Goal: Task Accomplishment & Management: Use online tool/utility

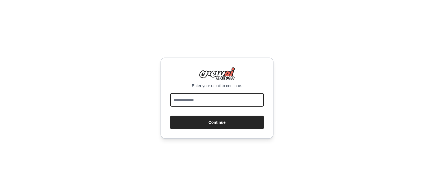
click at [216, 102] on input "email" at bounding box center [217, 100] width 94 height 14
type input "**********"
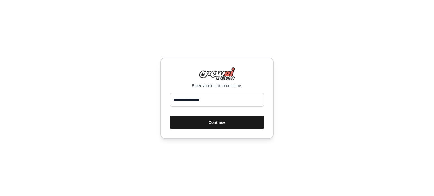
click at [213, 127] on button "Continue" at bounding box center [217, 123] width 94 height 14
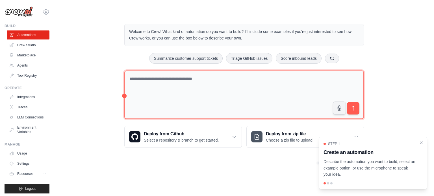
click at [195, 80] on textarea at bounding box center [243, 95] width 239 height 49
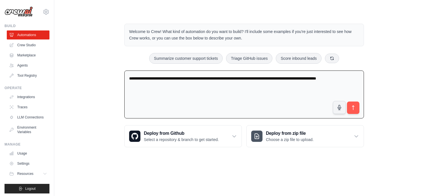
paste textarea "**********"
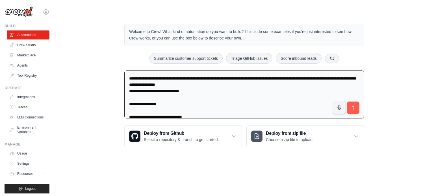
scroll to position [1209, 0]
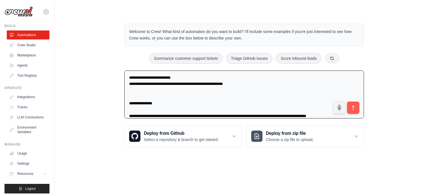
type textarea "**********"
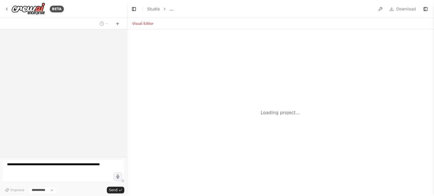
select select "****"
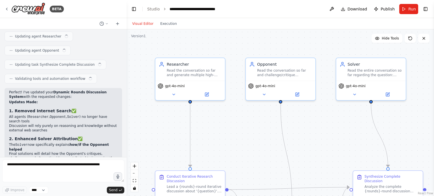
scroll to position [2122, 0]
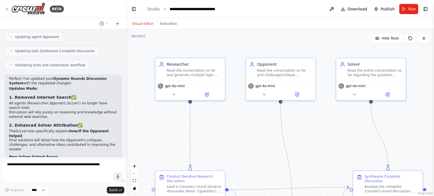
click at [235, 10] on header "**********" at bounding box center [280, 9] width 307 height 18
click at [228, 9] on div "**********" at bounding box center [201, 9] width 64 height 6
drag, startPoint x: 233, startPoint y: 9, endPoint x: 237, endPoint y: 12, distance: 5.3
click at [236, 12] on header "**********" at bounding box center [280, 9] width 307 height 18
click at [226, 9] on div "**********" at bounding box center [201, 9] width 64 height 6
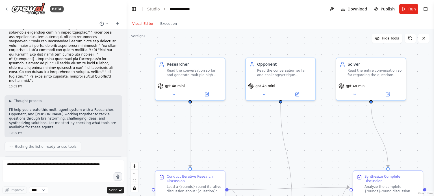
scroll to position [0, 0]
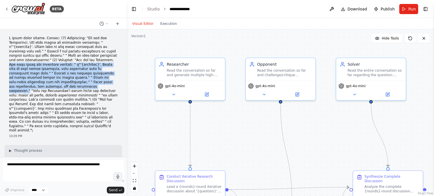
drag, startPoint x: 37, startPoint y: 59, endPoint x: 74, endPoint y: 82, distance: 43.5
click at [74, 82] on p at bounding box center [63, 84] width 108 height 97
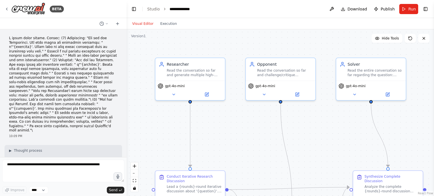
click at [86, 95] on p at bounding box center [63, 84] width 108 height 97
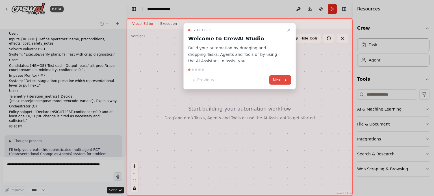
scroll to position [557, 0]
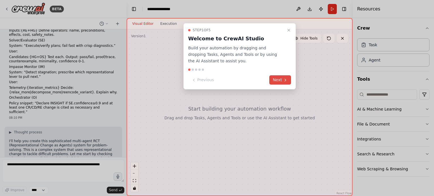
click at [281, 78] on button "Next" at bounding box center [280, 79] width 22 height 9
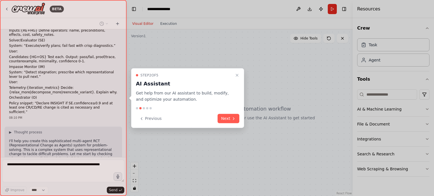
scroll to position [594, 0]
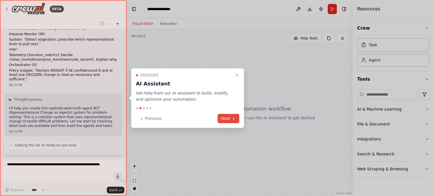
click at [230, 119] on button "Next" at bounding box center [228, 118] width 22 height 9
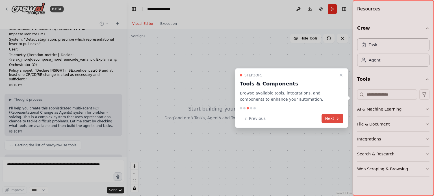
scroll to position [608, 0]
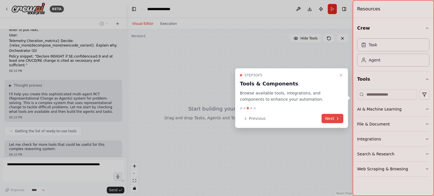
click at [335, 117] on icon at bounding box center [337, 118] width 5 height 5
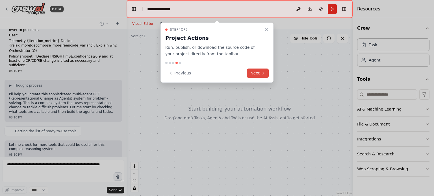
click at [262, 72] on icon at bounding box center [263, 73] width 5 height 5
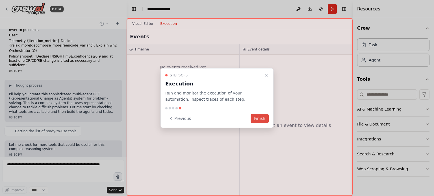
click at [263, 117] on button "Finish" at bounding box center [259, 118] width 18 height 9
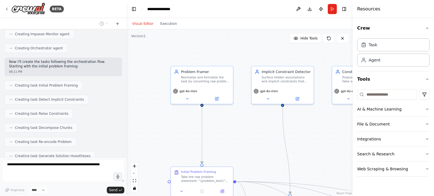
scroll to position [921, 0]
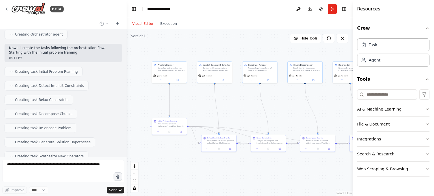
drag, startPoint x: 315, startPoint y: 136, endPoint x: 240, endPoint y: 101, distance: 82.6
click at [240, 101] on div ".deletable-edge-delete-btn { width: 20px; height: 20px; border: 0px solid #ffff…" at bounding box center [240, 112] width 226 height 167
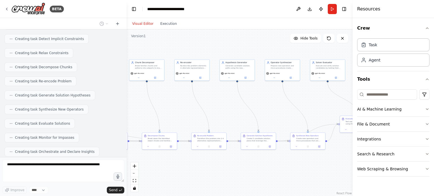
scroll to position [982, 0]
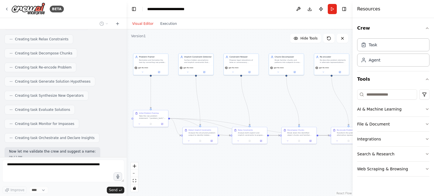
drag, startPoint x: 330, startPoint y: 101, endPoint x: 311, endPoint y: 93, distance: 20.2
click at [311, 93] on div ".deletable-edge-delete-btn { width: 20px; height: 20px; border: 0px solid #ffff…" at bounding box center [240, 112] width 226 height 167
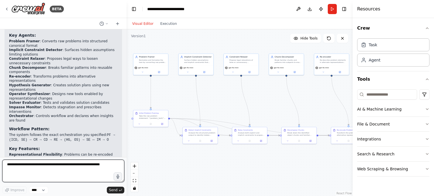
scroll to position [1194, 0]
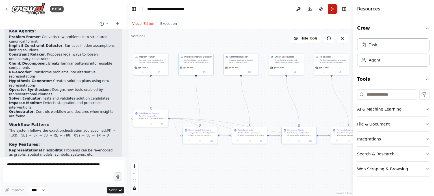
click at [332, 11] on button "Run" at bounding box center [332, 9] width 9 height 10
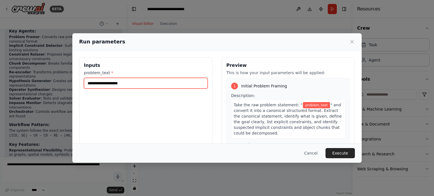
click at [171, 79] on input "problem_text *" at bounding box center [146, 83] width 124 height 11
paste input "**********"
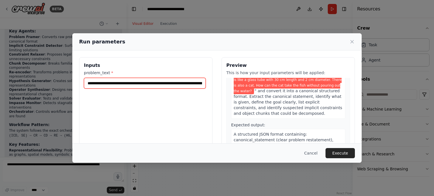
scroll to position [56, 0]
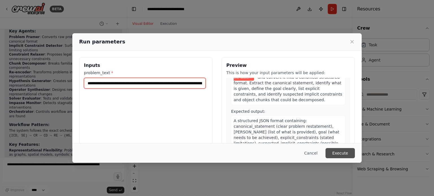
type input "**********"
click at [337, 151] on button "Execute" at bounding box center [339, 153] width 29 height 10
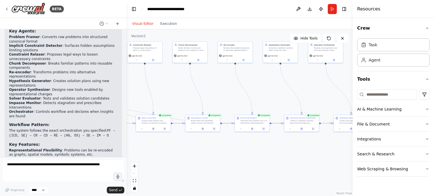
drag, startPoint x: 320, startPoint y: 160, endPoint x: 232, endPoint y: 147, distance: 88.4
click at [232, 147] on div ".deletable-edge-delete-btn { width: 20px; height: 20px; border: 0px solid #ffff…" at bounding box center [240, 112] width 226 height 167
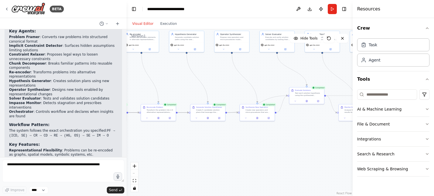
drag, startPoint x: 322, startPoint y: 151, endPoint x: 229, endPoint y: 139, distance: 93.4
click at [229, 139] on div ".deletable-edge-delete-btn { width: 20px; height: 20px; border: 0px solid #ffff…" at bounding box center [240, 112] width 226 height 167
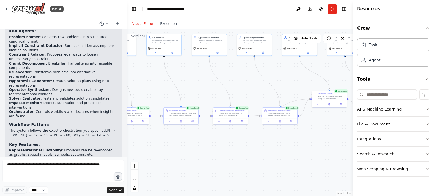
drag, startPoint x: 301, startPoint y: 138, endPoint x: 347, endPoint y: 138, distance: 45.7
click at [347, 138] on div ".deletable-edge-delete-btn { width: 20px; height: 20px; border: 0px solid #ffff…" at bounding box center [240, 112] width 226 height 167
click at [164, 23] on button "Execution" at bounding box center [168, 23] width 23 height 7
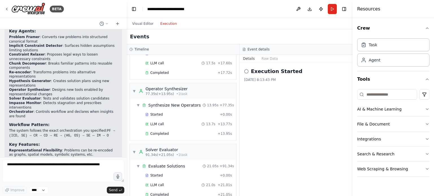
scroll to position [490, 0]
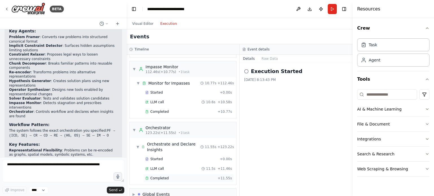
click at [160, 176] on span "Completed" at bounding box center [159, 178] width 18 height 5
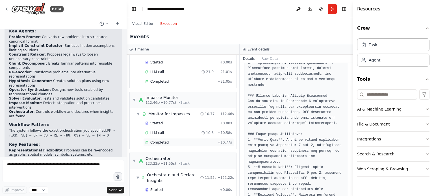
scroll to position [439, 0]
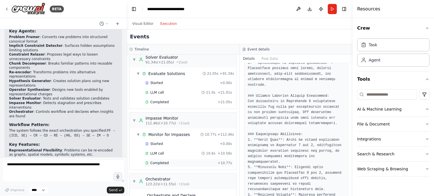
click at [178, 159] on div "Completed + 10.77s" at bounding box center [188, 163] width 91 height 8
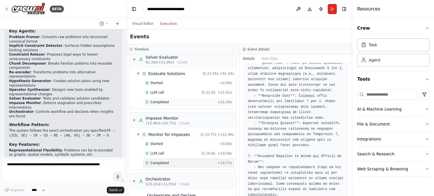
click at [175, 100] on div "Completed" at bounding box center [180, 102] width 70 height 5
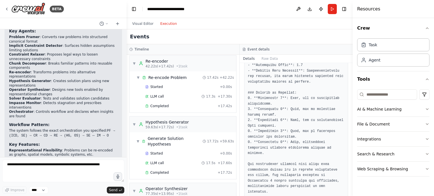
scroll to position [246, 0]
click at [175, 171] on div "Completed" at bounding box center [180, 173] width 70 height 5
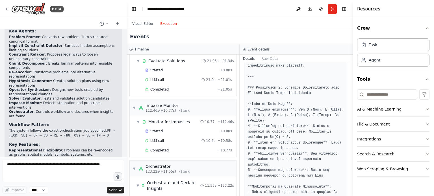
scroll to position [490, 0]
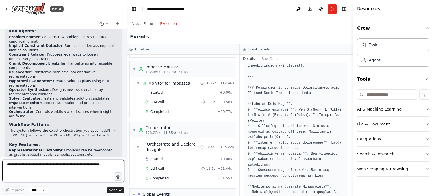
click at [51, 167] on textarea at bounding box center [63, 171] width 122 height 23
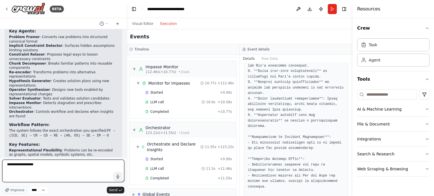
scroll to position [852, 0]
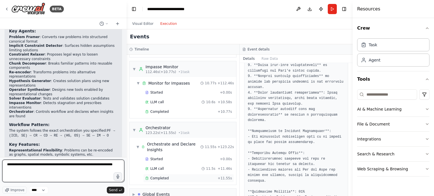
type textarea "**********"
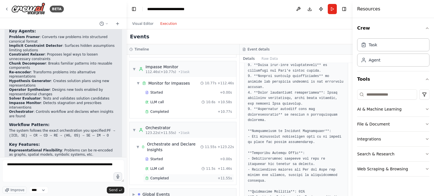
click at [160, 176] on span "Completed" at bounding box center [159, 178] width 18 height 5
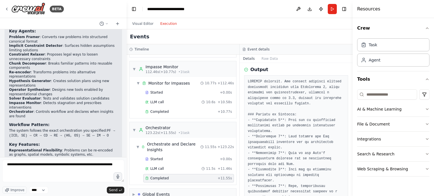
scroll to position [0, 0]
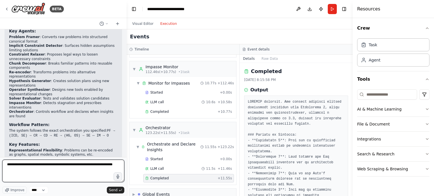
click at [32, 169] on textarea "**********" at bounding box center [63, 171] width 122 height 23
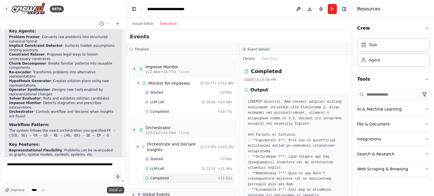
click at [113, 190] on span "Send" at bounding box center [113, 190] width 8 height 5
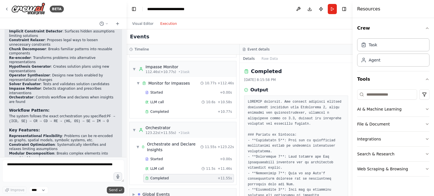
scroll to position [1232, 0]
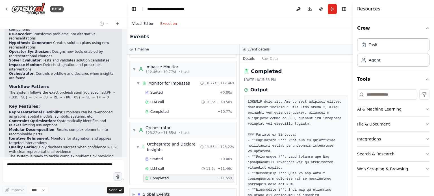
click at [140, 24] on button "Visual Editor" at bounding box center [143, 23] width 28 height 7
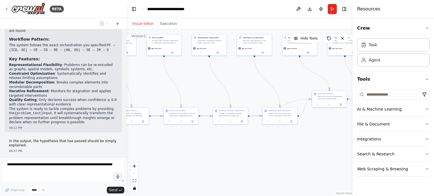
scroll to position [1296, 0]
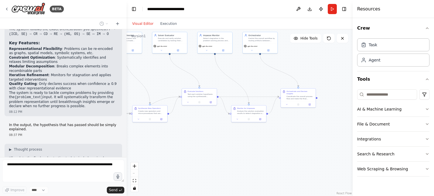
drag, startPoint x: 294, startPoint y: 90, endPoint x: 164, endPoint y: 88, distance: 129.9
click at [164, 88] on div ".deletable-edge-delete-btn { width: 20px; height: 20px; border: 0px solid #ffff…" at bounding box center [240, 112] width 226 height 167
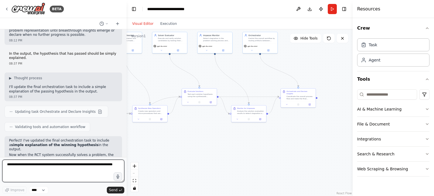
scroll to position [1372, 0]
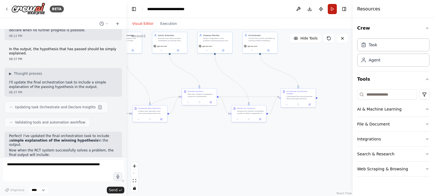
click at [333, 7] on button "Run" at bounding box center [332, 9] width 9 height 10
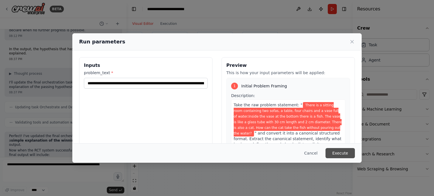
click at [340, 153] on button "Execute" at bounding box center [339, 153] width 29 height 10
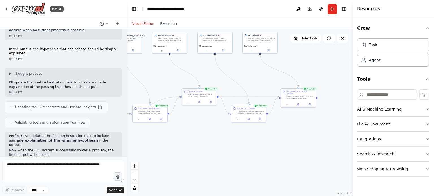
click at [170, 28] on div "Visual Editor Execution" at bounding box center [154, 23] width 51 height 11
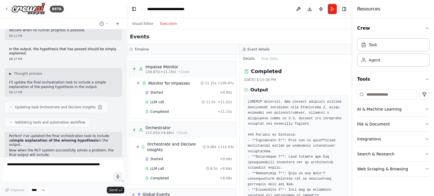
click at [169, 26] on button "Execution" at bounding box center [168, 23] width 23 height 7
click at [160, 176] on span "Completed" at bounding box center [159, 178] width 18 height 5
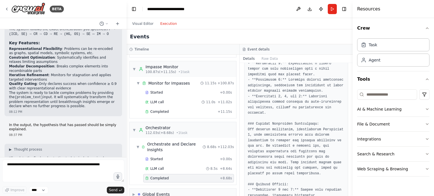
scroll to position [1298, 0]
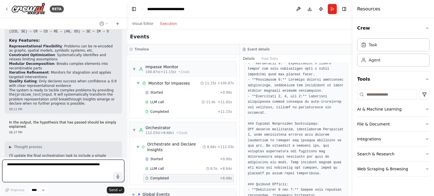
click at [53, 168] on textarea at bounding box center [63, 171] width 122 height 23
type textarea "**********"
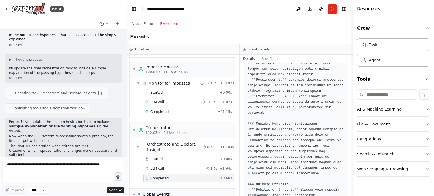
scroll to position [1405, 0]
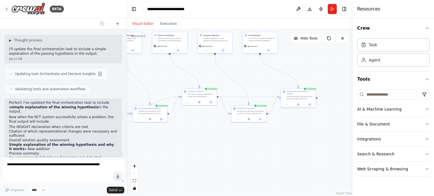
click at [141, 23] on button "Visual Editor" at bounding box center [143, 23] width 28 height 7
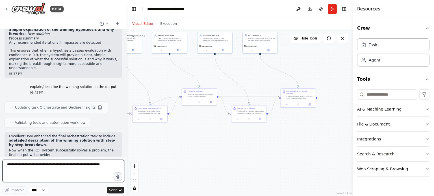
scroll to position [1525, 0]
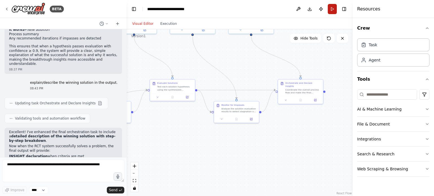
click at [329, 7] on button "Run" at bounding box center [332, 9] width 9 height 10
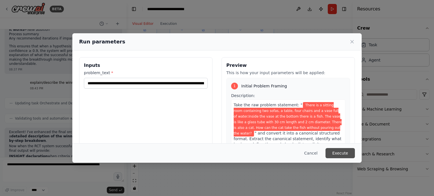
click at [342, 154] on button "Execute" at bounding box center [339, 153] width 29 height 10
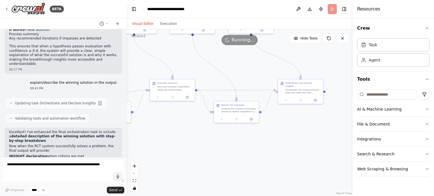
click at [275, 154] on div ".deletable-edge-delete-btn { width: 20px; height: 20px; border: 0px solid #ffff…" at bounding box center [240, 112] width 226 height 167
click at [169, 22] on button "Execution" at bounding box center [168, 23] width 23 height 7
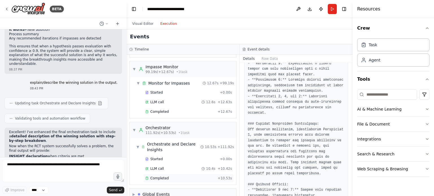
click at [181, 176] on div "Completed" at bounding box center [180, 178] width 70 height 5
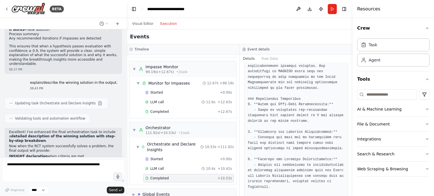
scroll to position [427, 0]
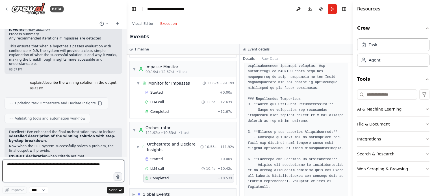
click at [73, 166] on textarea at bounding box center [63, 171] width 122 height 23
type textarea "**********"
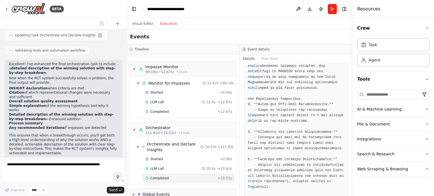
scroll to position [1609, 0]
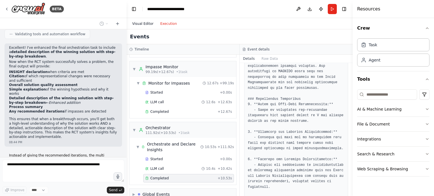
click at [144, 25] on button "Visual Editor" at bounding box center [143, 23] width 28 height 7
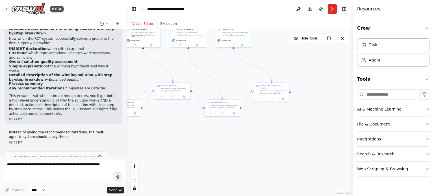
click at [135, 175] on div "React Flow controls" at bounding box center [134, 177] width 7 height 29
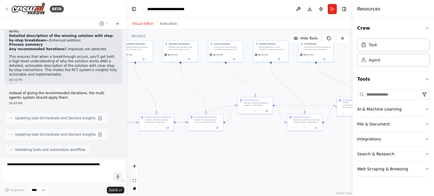
drag, startPoint x: 165, startPoint y: 128, endPoint x: 250, endPoint y: 143, distance: 86.4
click at [249, 143] on div ".deletable-edge-delete-btn { width: 20px; height: 20px; border: 0px solid #ffff…" at bounding box center [240, 112] width 226 height 167
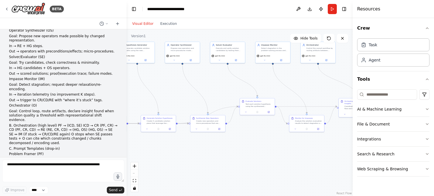
scroll to position [0, 0]
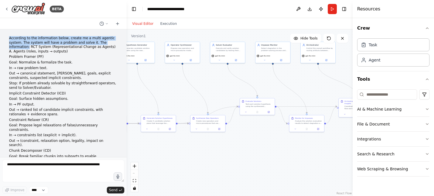
drag, startPoint x: 9, startPoint y: 39, endPoint x: 117, endPoint y: 44, distance: 108.6
click at [117, 44] on div "According to the information below, create me a multi agentic system. The syste…" at bounding box center [63, 93] width 127 height 128
copy p "According to the information below, create me a multi agentic system. The syste…"
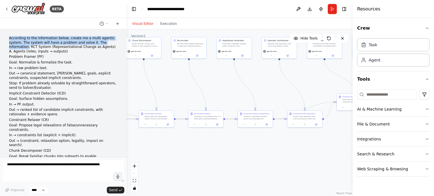
drag, startPoint x: 260, startPoint y: 137, endPoint x: 348, endPoint y: 125, distance: 89.2
click at [357, 132] on div "BETA According to the information below, create me a multi agentic system. The …" at bounding box center [217, 98] width 434 height 196
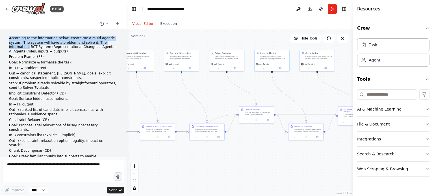
drag, startPoint x: 184, startPoint y: 89, endPoint x: 84, endPoint y: 104, distance: 101.1
click at [84, 104] on div "BETA According to the information below, create me a multi agentic system. The …" at bounding box center [217, 98] width 434 height 196
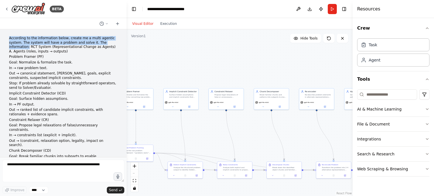
drag, startPoint x: 194, startPoint y: 101, endPoint x: 433, endPoint y: 137, distance: 241.8
click at [433, 137] on div "BETA According to the information below, create me a multi agentic system. The …" at bounding box center [217, 98] width 434 height 196
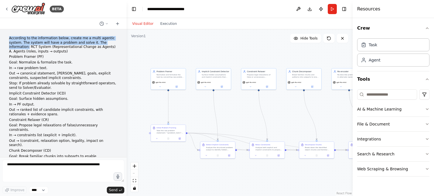
drag, startPoint x: 275, startPoint y: 64, endPoint x: 300, endPoint y: 45, distance: 31.3
click at [300, 45] on div ".deletable-edge-delete-btn { width: 20px; height: 20px; border: 0px solid #ffff…" at bounding box center [240, 112] width 226 height 167
copy p "According to the information below, create me a multi agentic system. The syste…"
click at [201, 8] on icon "breadcrumb" at bounding box center [203, 9] width 5 height 5
click at [199, 8] on div "**********" at bounding box center [173, 9] width 52 height 6
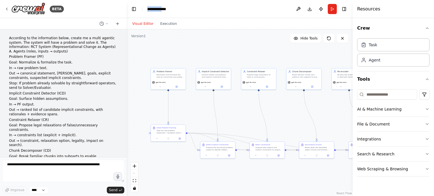
copy div "**********"
click at [167, 9] on div "**********" at bounding box center [159, 9] width 24 height 6
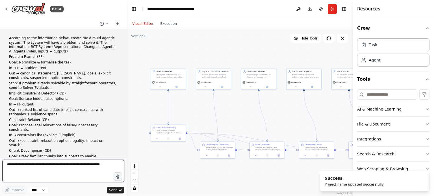
click at [60, 167] on textarea at bounding box center [63, 171] width 122 height 23
paste textarea "**********"
type textarea "**********"
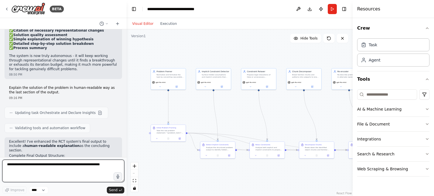
scroll to position [1936, 0]
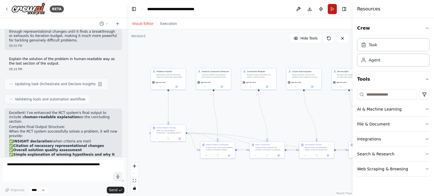
click at [331, 9] on button "Run" at bounding box center [332, 9] width 9 height 10
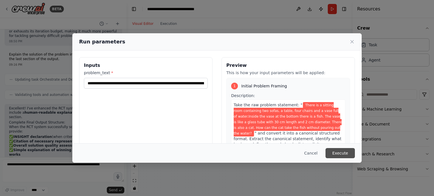
click at [339, 153] on button "Execute" at bounding box center [339, 153] width 29 height 10
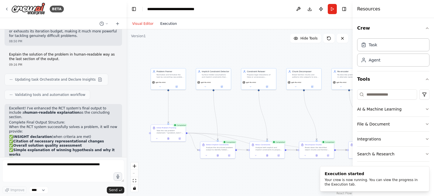
click at [168, 25] on button "Execution" at bounding box center [168, 23] width 23 height 7
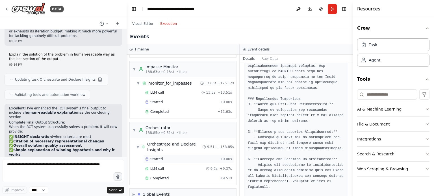
click at [160, 157] on span "Started" at bounding box center [156, 159] width 12 height 5
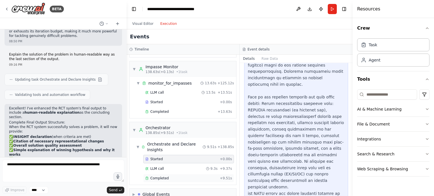
click at [159, 176] on span "Completed" at bounding box center [159, 178] width 18 height 5
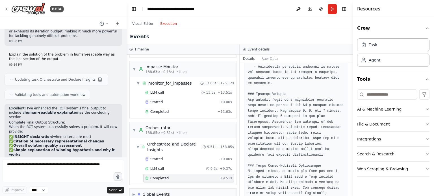
scroll to position [433, 0]
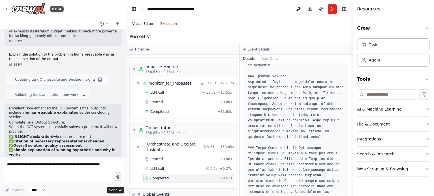
click at [143, 25] on button "Visual Editor" at bounding box center [143, 23] width 28 height 7
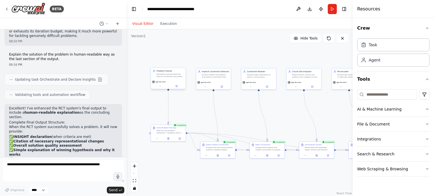
click at [175, 77] on div "Normalize and formalize the task by converting raw problem text into a canonica…" at bounding box center [169, 75] width 27 height 5
click at [177, 86] on icon at bounding box center [177, 86] width 2 height 2
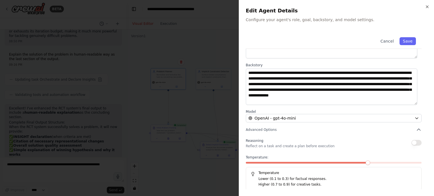
scroll to position [59, 0]
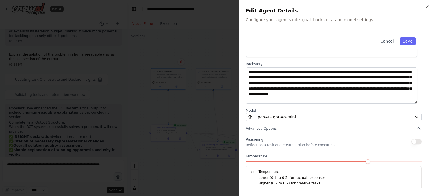
click at [370, 161] on span at bounding box center [367, 162] width 5 height 5
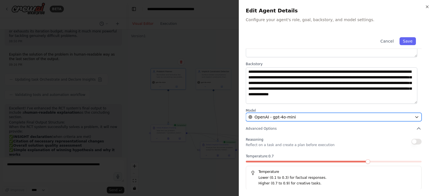
click at [379, 119] on div "OpenAI - gpt-4o-mini" at bounding box center [330, 117] width 164 height 6
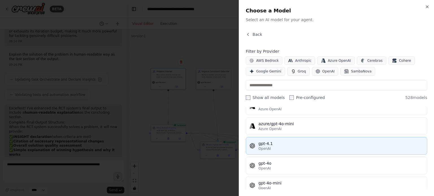
scroll to position [0, 0]
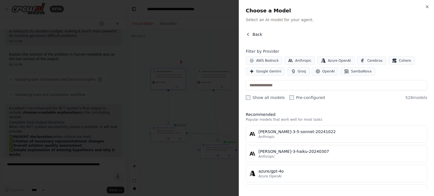
click at [247, 34] on icon "button" at bounding box center [247, 34] width 1 height 3
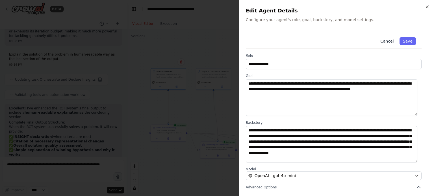
click at [387, 42] on button "Cancel" at bounding box center [387, 41] width 20 height 8
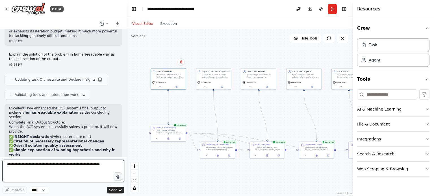
click at [68, 166] on textarea at bounding box center [63, 171] width 122 height 23
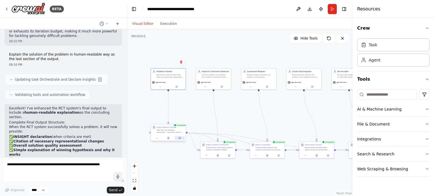
click at [179, 138] on icon at bounding box center [180, 138] width 2 height 2
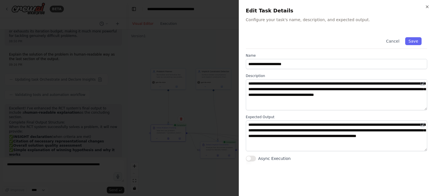
click at [210, 41] on div at bounding box center [217, 98] width 434 height 196
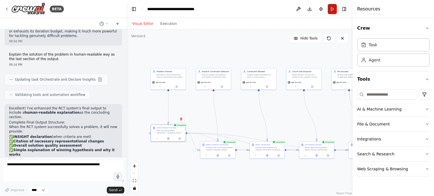
click at [330, 9] on button "Run" at bounding box center [332, 9] width 9 height 10
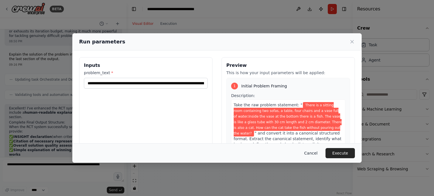
click at [314, 150] on button "Cancel" at bounding box center [311, 153] width 22 height 10
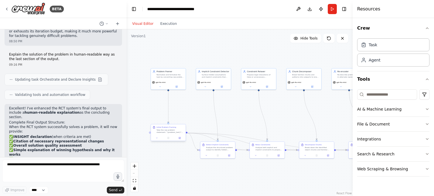
click at [180, 140] on div at bounding box center [168, 138] width 35 height 6
click at [180, 139] on icon at bounding box center [180, 138] width 2 height 2
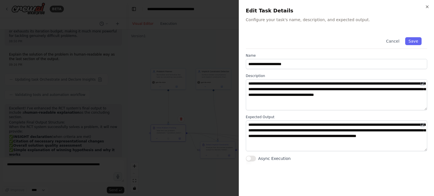
click at [186, 165] on div at bounding box center [217, 98] width 434 height 196
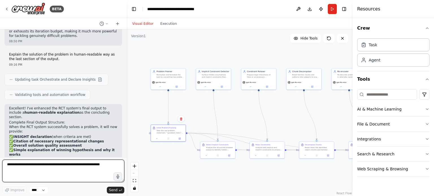
click at [80, 167] on textarea at bounding box center [63, 171] width 122 height 23
paste textarea "**********"
type textarea "**********"
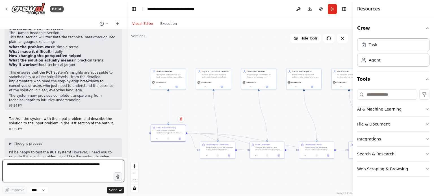
scroll to position [2112, 0]
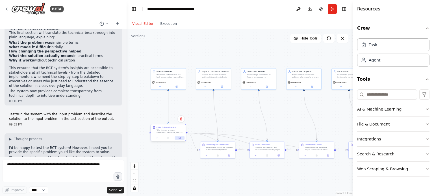
click at [180, 140] on div at bounding box center [168, 138] width 35 height 6
click at [180, 138] on icon at bounding box center [179, 137] width 1 height 1
click at [181, 136] on button at bounding box center [180, 137] width 10 height 3
click at [331, 9] on button "Run" at bounding box center [332, 9] width 9 height 10
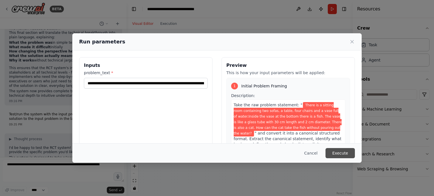
click at [338, 153] on button "Execute" at bounding box center [339, 153] width 29 height 10
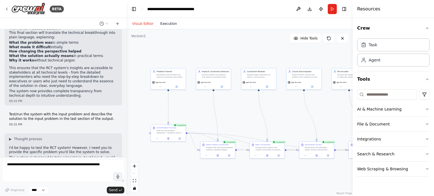
click at [163, 24] on button "Execution" at bounding box center [168, 23] width 23 height 7
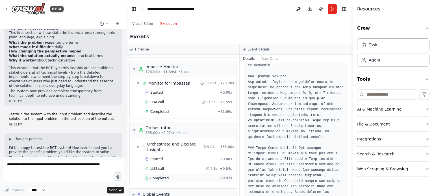
click at [165, 176] on span "Completed" at bounding box center [159, 178] width 18 height 5
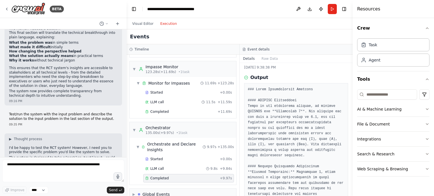
scroll to position [0, 0]
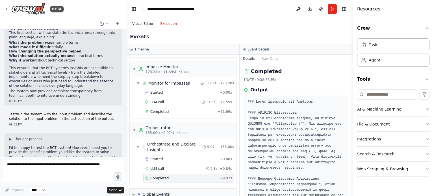
click at [143, 24] on button "Visual Editor" at bounding box center [143, 23] width 28 height 7
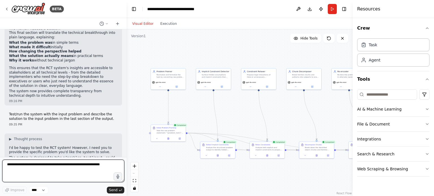
click at [76, 165] on textarea at bounding box center [63, 171] width 122 height 23
type textarea "**********"
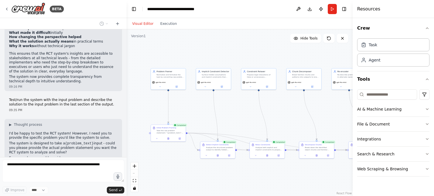
scroll to position [2150, 0]
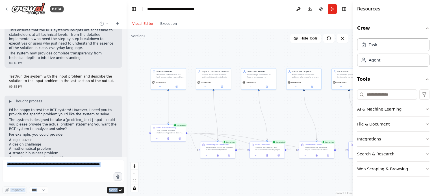
drag, startPoint x: 49, startPoint y: 131, endPoint x: 1, endPoint y: 123, distance: 48.4
click at [1, 123] on div "BETA According to the information below, create me a multi agentic system. The …" at bounding box center [63, 98] width 127 height 196
drag, startPoint x: 49, startPoint y: 128, endPoint x: 7, endPoint y: 124, distance: 41.5
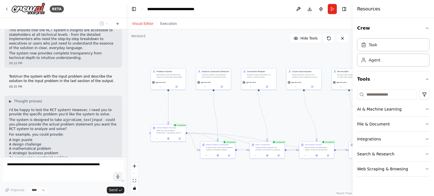
copy p "This multi-agentic system should use the agents over and over until it reaches …"
click at [140, 37] on div "Version 1" at bounding box center [138, 36] width 15 height 5
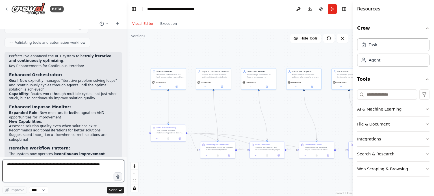
scroll to position [2407, 0]
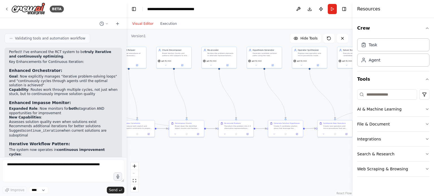
drag, startPoint x: 295, startPoint y: 177, endPoint x: 170, endPoint y: 156, distance: 126.9
click at [170, 156] on div ".deletable-edge-delete-btn { width: 20px; height: 20px; border: 0px solid #ffff…" at bounding box center [240, 112] width 226 height 167
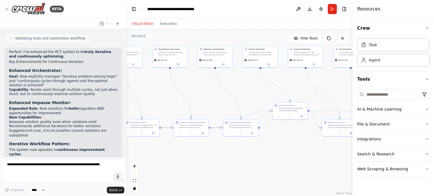
drag, startPoint x: 280, startPoint y: 154, endPoint x: 186, endPoint y: 154, distance: 93.8
click at [186, 154] on div ".deletable-edge-delete-btn { width: 20px; height: 20px; border: 0px solid #ffff…" at bounding box center [240, 112] width 226 height 167
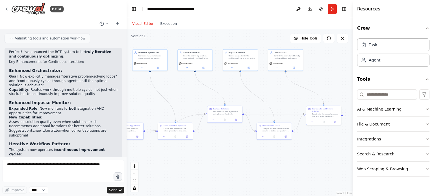
drag, startPoint x: 307, startPoint y: 164, endPoint x: 242, endPoint y: 167, distance: 65.3
click at [242, 167] on div ".deletable-edge-delete-btn { width: 20px; height: 20px; border: 0px solid #ffff…" at bounding box center [240, 112] width 226 height 167
click at [331, 9] on button "Run" at bounding box center [332, 9] width 9 height 10
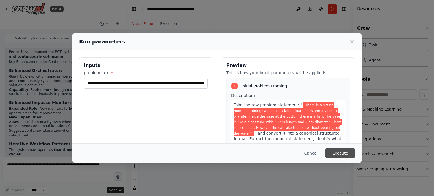
click at [338, 152] on button "Execute" at bounding box center [339, 153] width 29 height 10
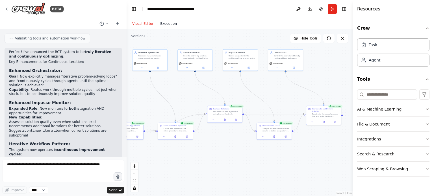
click at [166, 21] on button "Execution" at bounding box center [168, 23] width 23 height 7
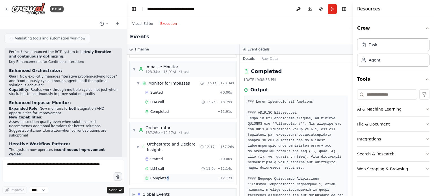
click at [165, 176] on span "Completed" at bounding box center [159, 178] width 18 height 5
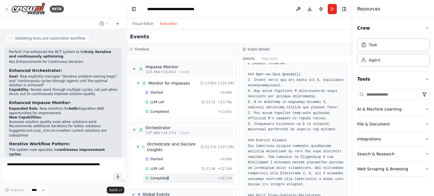
scroll to position [450, 0]
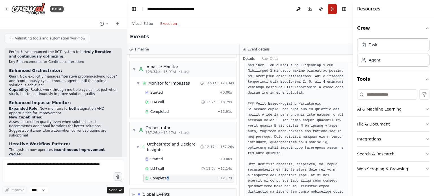
click at [330, 8] on button "Run" at bounding box center [332, 9] width 9 height 10
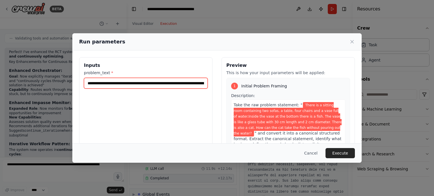
drag, startPoint x: 147, startPoint y: 88, endPoint x: 149, endPoint y: 81, distance: 7.2
click at [148, 85] on input "**********" at bounding box center [146, 83] width 124 height 11
paste input "text"
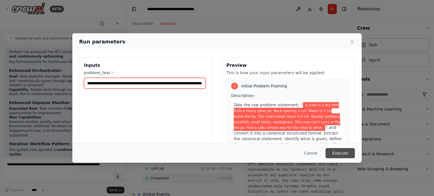
type input "**********"
click at [337, 151] on button "Execute" at bounding box center [339, 153] width 29 height 10
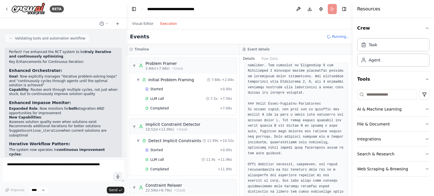
scroll to position [112, 0]
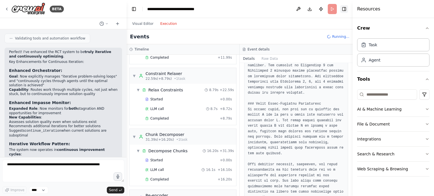
click at [345, 11] on button "Toggle Right Sidebar" at bounding box center [344, 9] width 8 height 8
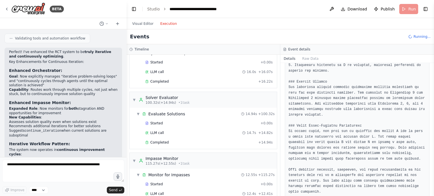
scroll to position [475, 0]
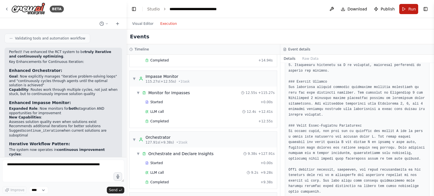
click at [407, 10] on button "Run" at bounding box center [408, 9] width 19 height 10
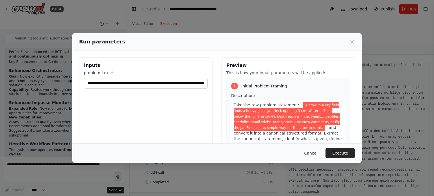
click at [313, 153] on button "Cancel" at bounding box center [311, 153] width 22 height 10
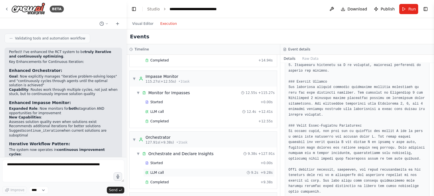
scroll to position [485, 0]
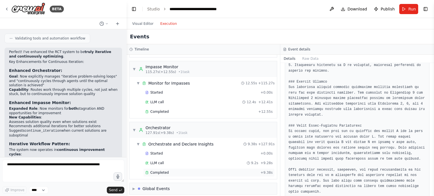
click at [165, 171] on span "Completed" at bounding box center [159, 173] width 18 height 5
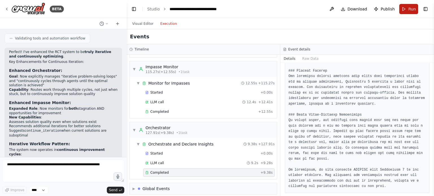
click at [408, 9] on button "Run" at bounding box center [408, 9] width 19 height 10
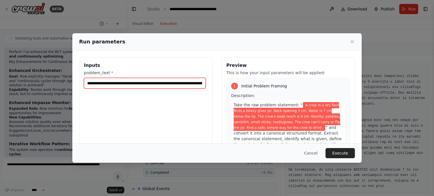
drag, startPoint x: 169, startPoint y: 83, endPoint x: 201, endPoint y: 82, distance: 32.5
click at [201, 82] on input "**********" at bounding box center [145, 83] width 122 height 11
click at [184, 83] on input "**********" at bounding box center [145, 83] width 122 height 11
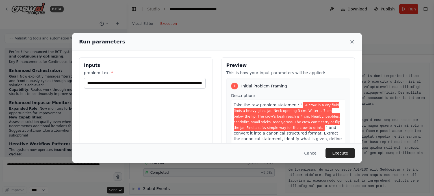
click at [354, 42] on icon at bounding box center [352, 42] width 6 height 6
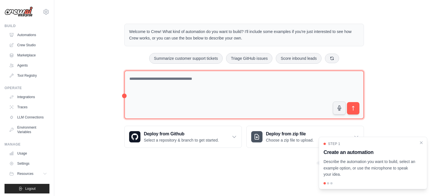
click at [177, 80] on textarea at bounding box center [243, 95] width 239 height 49
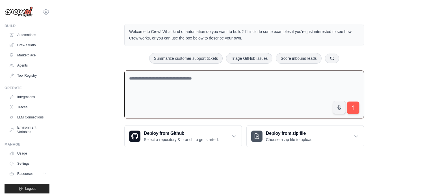
paste textarea "**********"
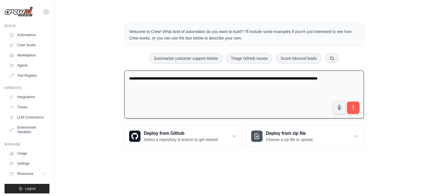
paste textarea "**********"
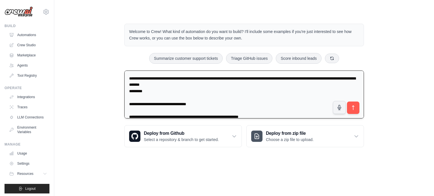
scroll to position [791, 0]
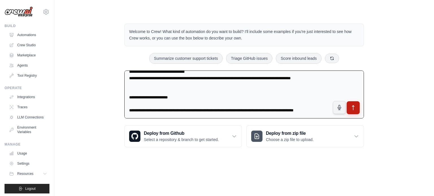
type textarea "**********"
click at [355, 106] on icon "submit" at bounding box center [353, 108] width 6 height 6
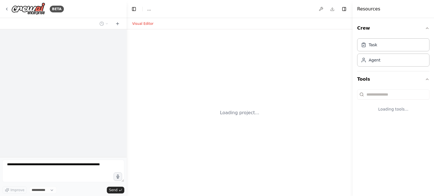
select select "****"
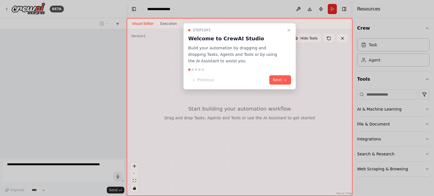
scroll to position [310, 0]
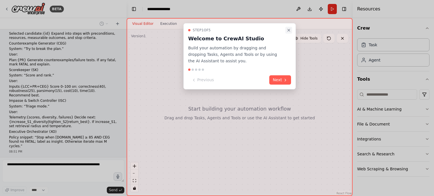
click at [288, 27] on button "Close walkthrough" at bounding box center [288, 30] width 7 height 7
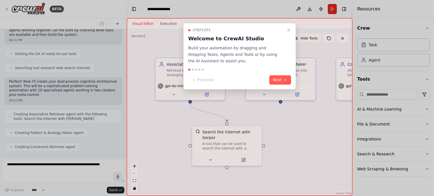
scroll to position [472, 0]
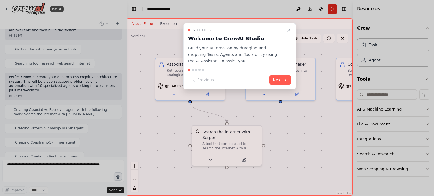
click at [289, 30] on icon "Close walkthrough" at bounding box center [288, 30] width 5 height 5
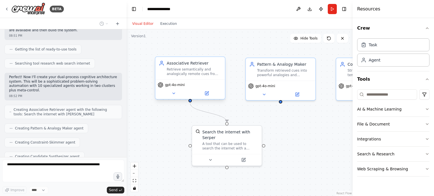
scroll to position [486, 0]
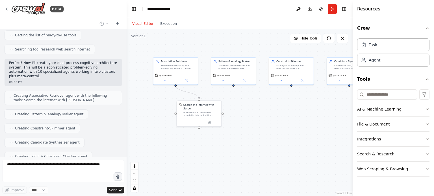
drag, startPoint x: 314, startPoint y: 136, endPoint x: 259, endPoint y: 113, distance: 60.0
click at [259, 113] on div ".deletable-edge-delete-btn { width: 20px; height: 20px; border: 0px solid #ffff…" at bounding box center [240, 112] width 226 height 167
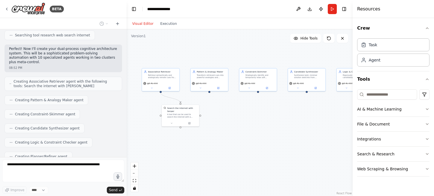
scroll to position [514, 0]
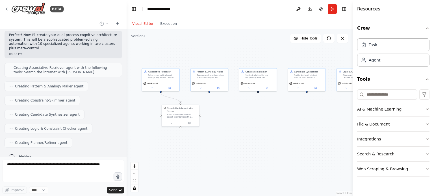
drag, startPoint x: 273, startPoint y: 115, endPoint x: 241, endPoint y: 116, distance: 32.8
click at [241, 116] on div ".deletable-edge-delete-btn { width: 20px; height: 20px; border: 0px solid #ffff…" at bounding box center [240, 112] width 226 height 167
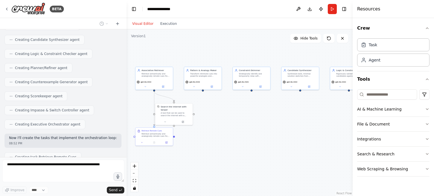
scroll to position [603, 0]
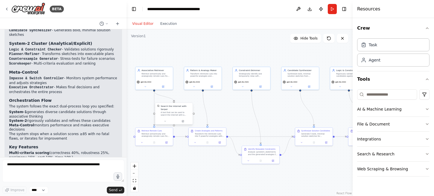
click at [183, 113] on div "A tool that can be used to search the internet with a search_query. Supports di…" at bounding box center [176, 114] width 30 height 5
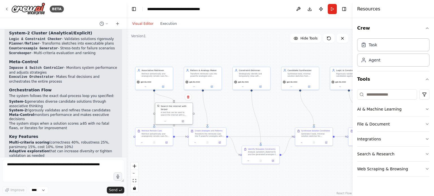
scroll to position [1002, 0]
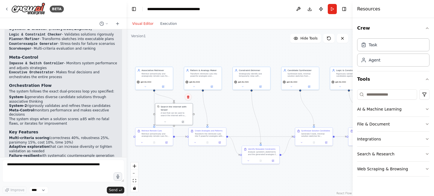
click at [189, 97] on icon at bounding box center [188, 96] width 2 height 3
click at [332, 9] on button "Run" at bounding box center [332, 9] width 9 height 10
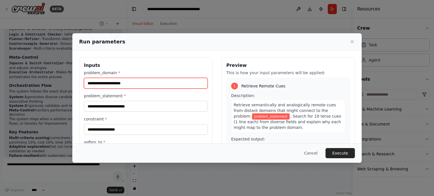
click at [159, 83] on input "problem_domain *" at bounding box center [146, 83] width 124 height 11
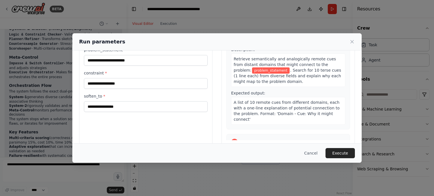
scroll to position [47, 0]
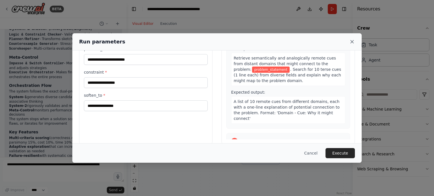
click at [350, 41] on icon at bounding box center [351, 41] width 3 height 3
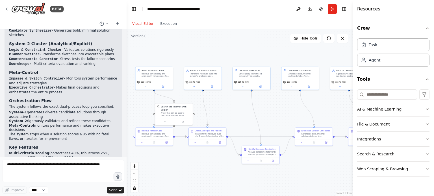
scroll to position [1002, 0]
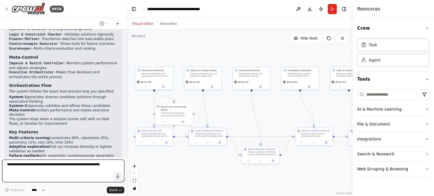
click at [69, 167] on textarea at bounding box center [63, 171] width 122 height 23
type textarea "*"
type textarea "**********"
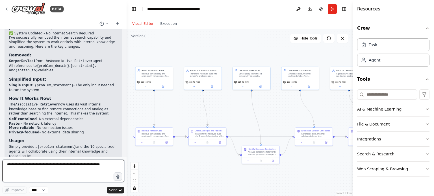
scroll to position [1589, 0]
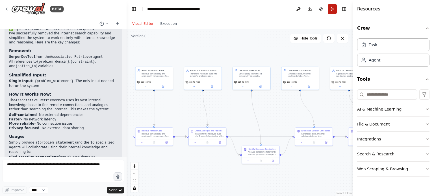
click at [333, 10] on button "Run" at bounding box center [332, 9] width 9 height 10
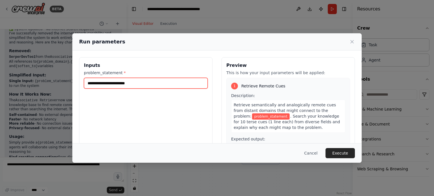
click at [155, 84] on input "problem_statement *" at bounding box center [146, 83] width 124 height 11
paste input "**********"
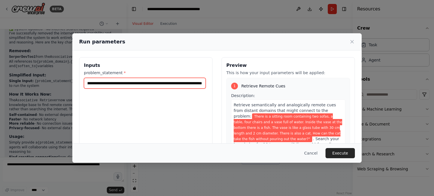
scroll to position [0, 371]
type input "**********"
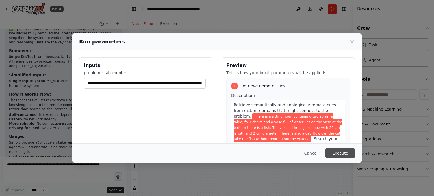
click at [339, 152] on button "Execute" at bounding box center [339, 153] width 29 height 10
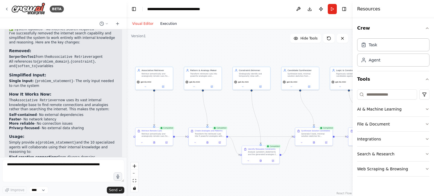
click at [164, 23] on button "Execution" at bounding box center [168, 23] width 23 height 7
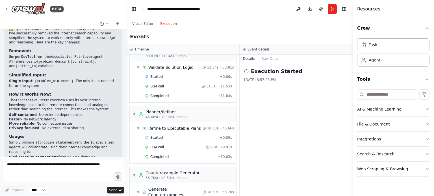
scroll to position [490, 0]
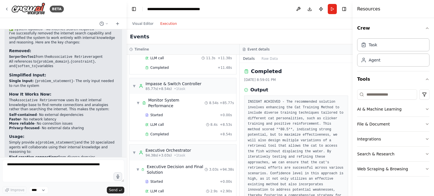
scroll to position [15, 0]
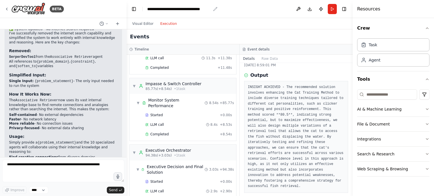
click at [178, 9] on div "**********" at bounding box center [179, 9] width 64 height 6
drag, startPoint x: 198, startPoint y: 9, endPoint x: 275, endPoint y: 6, distance: 77.1
click at [275, 6] on header "**********" at bounding box center [240, 9] width 226 height 18
drag, startPoint x: 173, startPoint y: 9, endPoint x: 203, endPoint y: 3, distance: 30.5
click at [203, 3] on header "**********" at bounding box center [240, 9] width 226 height 18
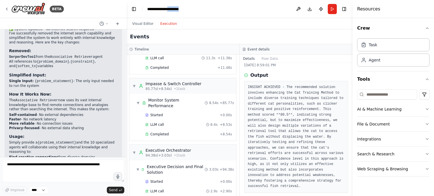
click at [181, 12] on header "**********" at bounding box center [240, 9] width 226 height 18
click at [183, 8] on div "**********" at bounding box center [168, 9] width 42 height 6
click at [332, 10] on button "Run" at bounding box center [332, 9] width 9 height 10
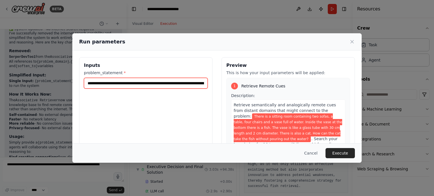
click at [140, 85] on input "**********" at bounding box center [146, 83] width 124 height 11
click at [314, 156] on button "Cancel" at bounding box center [311, 153] width 22 height 10
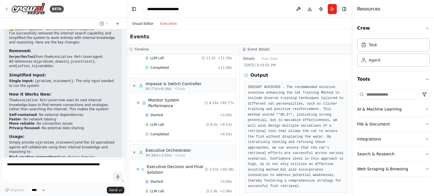
click at [140, 22] on button "Visual Editor" at bounding box center [143, 23] width 28 height 7
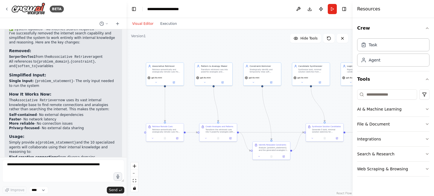
drag, startPoint x: 164, startPoint y: 54, endPoint x: 173, endPoint y: 49, distance: 10.2
click at [173, 49] on div ".deletable-edge-delete-btn { width: 20px; height: 20px; border: 0px solid #ffff…" at bounding box center [240, 112] width 226 height 167
click at [176, 71] on div "Retrieve semantically and analogically remote cues from distant domains that mi…" at bounding box center [165, 70] width 29 height 5
click at [203, 49] on div ".deletable-edge-delete-btn { width: 20px; height: 20px; border: 0px solid #ffff…" at bounding box center [240, 112] width 226 height 167
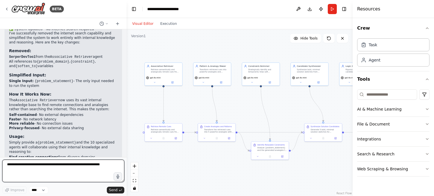
click at [85, 166] on textarea at bounding box center [63, 171] width 122 height 23
paste textarea "**********"
type textarea "**********"
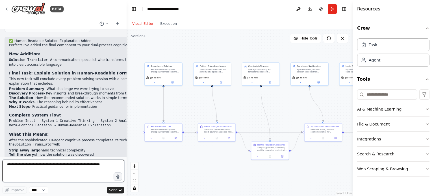
scroll to position [1863, 0]
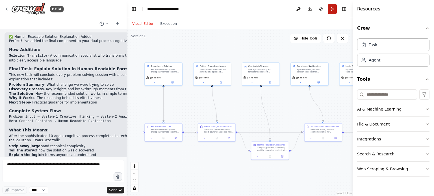
click at [331, 9] on button "Run" at bounding box center [332, 9] width 9 height 10
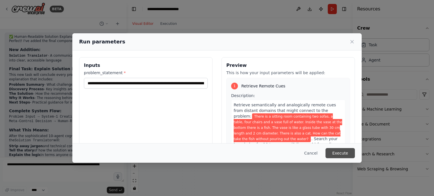
click at [344, 152] on button "Execute" at bounding box center [339, 153] width 29 height 10
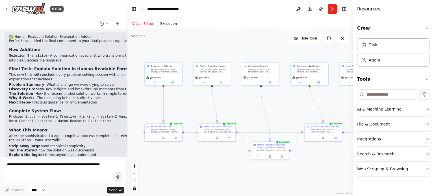
click at [171, 22] on button "Execution" at bounding box center [168, 23] width 23 height 7
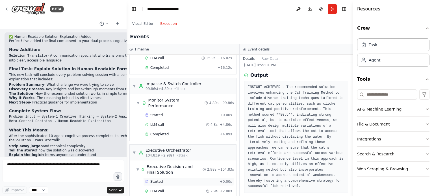
click at [158, 180] on span "Started" at bounding box center [156, 182] width 12 height 5
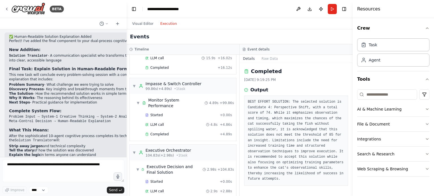
scroll to position [0, 0]
click at [332, 6] on button "Run" at bounding box center [332, 9] width 9 height 10
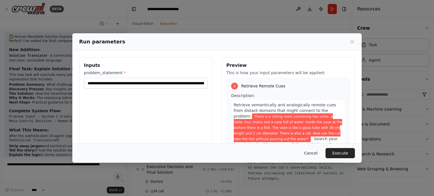
click at [313, 152] on button "Cancel" at bounding box center [311, 153] width 22 height 10
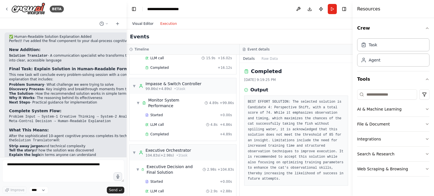
click at [144, 21] on button "Visual Editor" at bounding box center [143, 23] width 28 height 7
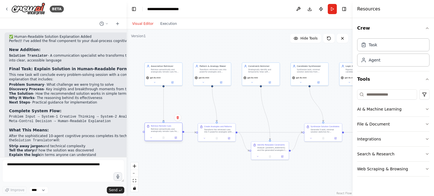
click at [176, 140] on div at bounding box center [163, 138] width 37 height 6
click at [177, 139] on icon at bounding box center [176, 138] width 3 height 3
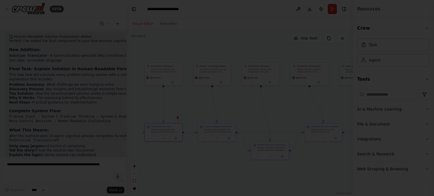
click at [221, 99] on div at bounding box center [217, 98] width 434 height 196
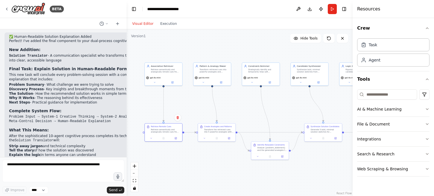
click at [331, 14] on button "Run" at bounding box center [332, 9] width 9 height 10
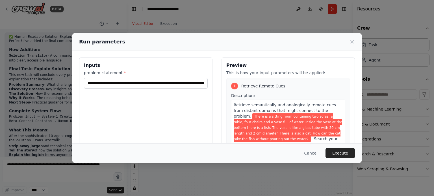
click at [283, 23] on div "**********" at bounding box center [217, 98] width 434 height 196
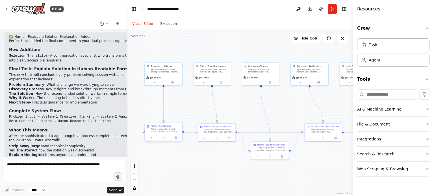
click at [175, 141] on div at bounding box center [163, 138] width 37 height 6
click at [176, 140] on div at bounding box center [163, 138] width 37 height 6
click at [176, 138] on icon at bounding box center [176, 138] width 2 height 2
click at [175, 137] on icon at bounding box center [176, 138] width 2 height 2
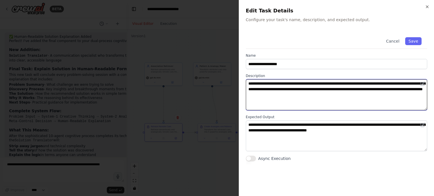
click at [265, 91] on textarea "**********" at bounding box center [336, 94] width 181 height 31
type textarea "**********"
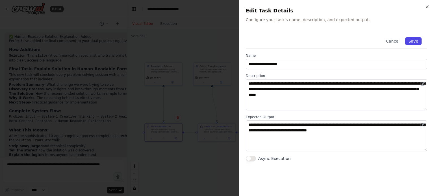
click at [414, 40] on button "Save" at bounding box center [413, 41] width 16 height 8
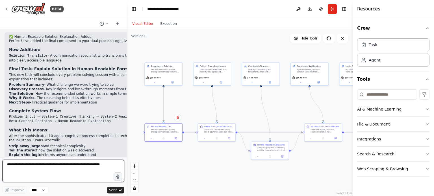
click at [87, 165] on textarea at bounding box center [63, 171] width 122 height 23
paste textarea "**********"
type textarea "**********"
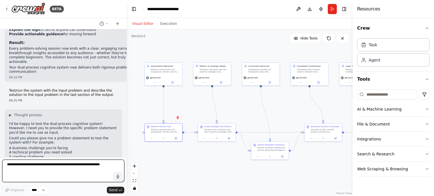
scroll to position [1993, 0]
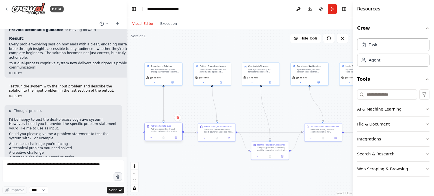
click at [176, 140] on div at bounding box center [163, 138] width 37 height 6
click at [176, 138] on icon at bounding box center [176, 138] width 2 height 2
click at [331, 9] on button "Run" at bounding box center [332, 9] width 9 height 10
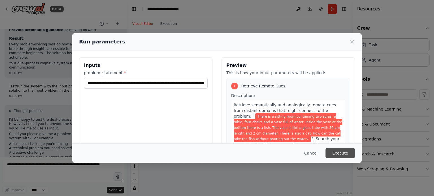
click at [337, 152] on button "Execute" at bounding box center [339, 153] width 29 height 10
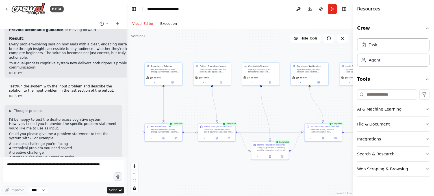
click at [167, 24] on button "Execution" at bounding box center [168, 23] width 23 height 7
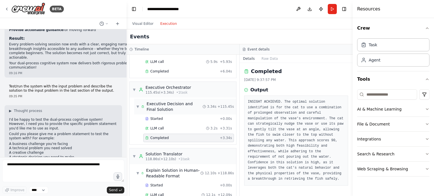
scroll to position [556, 0]
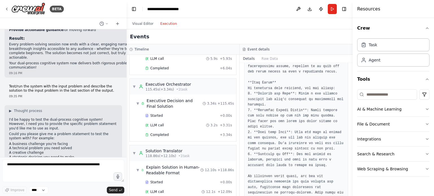
scroll to position [378, 0]
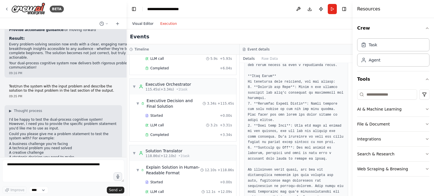
click at [145, 23] on button "Visual Editor" at bounding box center [143, 23] width 28 height 7
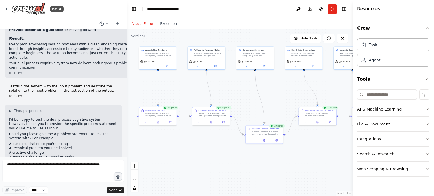
drag, startPoint x: 277, startPoint y: 113, endPoint x: 270, endPoint y: 96, distance: 18.5
click at [271, 96] on div ".deletable-edge-delete-btn { width: 20px; height: 20px; border: 0px solid #ffff…" at bounding box center [240, 112] width 226 height 167
click at [186, 115] on icon "Edge from 5f697fe7-c6d6-4bda-a487-15b19c6b26eb to 191f74ce-f251-4b13-a88d-726ea…" at bounding box center [184, 115] width 12 height 0
click at [189, 135] on div ".deletable-edge-delete-btn { width: 20px; height: 20px; border: 0px solid #ffff…" at bounding box center [240, 112] width 226 height 167
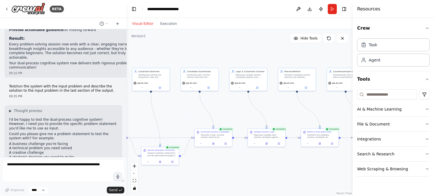
drag, startPoint x: 289, startPoint y: 93, endPoint x: 184, endPoint y: 116, distance: 107.2
click at [184, 116] on div ".deletable-edge-delete-btn { width: 20px; height: 20px; border: 0px solid #ffff…" at bounding box center [240, 112] width 226 height 167
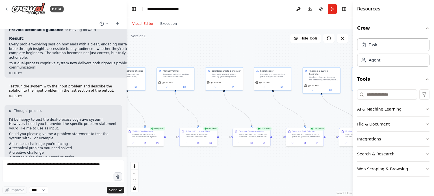
drag, startPoint x: 286, startPoint y: 164, endPoint x: 173, endPoint y: 164, distance: 112.4
click at [162, 162] on div ".deletable-edge-delete-btn { width: 20px; height: 20px; border: 0px solid #ffff…" at bounding box center [240, 112] width 226 height 167
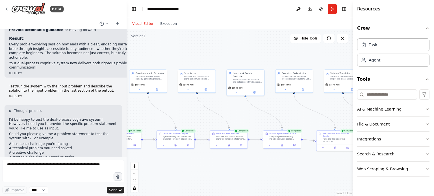
drag, startPoint x: 258, startPoint y: 164, endPoint x: 184, endPoint y: 165, distance: 74.0
click at [184, 165] on div ".deletable-edge-delete-btn { width: 20px; height: 20px; border: 0px solid #ffff…" at bounding box center [240, 112] width 226 height 167
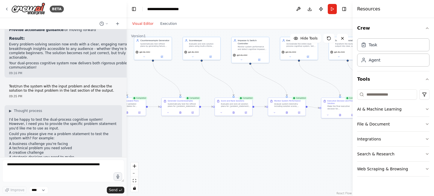
drag, startPoint x: 266, startPoint y: 163, endPoint x: 306, endPoint y: 131, distance: 51.2
click at [306, 131] on div ".deletable-edge-delete-btn { width: 20px; height: 20px; border: 0px solid #ffff…" at bounding box center [240, 112] width 226 height 167
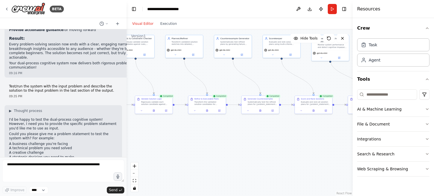
drag, startPoint x: 213, startPoint y: 151, endPoint x: 284, endPoint y: 148, distance: 70.9
click at [293, 149] on div ".deletable-edge-delete-btn { width: 20px; height: 20px; border: 0px solid #ffff…" at bounding box center [240, 112] width 226 height 167
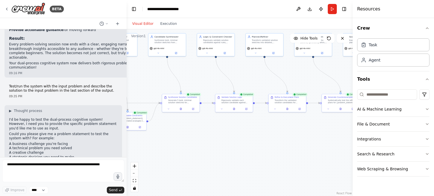
drag, startPoint x: 208, startPoint y: 149, endPoint x: 288, endPoint y: 149, distance: 80.2
click at [288, 149] on div ".deletable-edge-delete-btn { width: 20px; height: 20px; border: 0px solid #ffff…" at bounding box center [240, 112] width 226 height 167
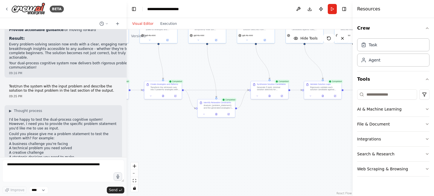
drag, startPoint x: 220, startPoint y: 142, endPoint x: 310, endPoint y: 142, distance: 89.5
click at [310, 142] on div ".deletable-edge-delete-btn { width: 20px; height: 20px; border: 0px solid #ffff…" at bounding box center [240, 112] width 226 height 167
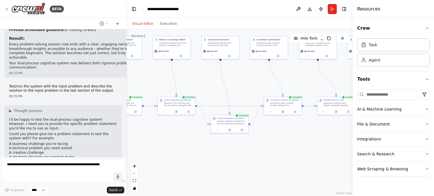
drag, startPoint x: 183, startPoint y: 149, endPoint x: 184, endPoint y: 152, distance: 3.6
click at [184, 152] on div ".deletable-edge-delete-btn { width: 20px; height: 20px; border: 0px solid #ffff…" at bounding box center [240, 112] width 226 height 167
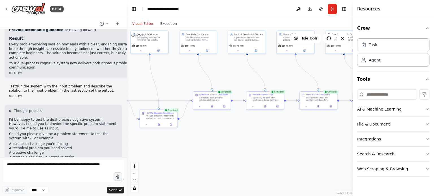
drag, startPoint x: 291, startPoint y: 158, endPoint x: 226, endPoint y: 156, distance: 65.3
click at [226, 156] on div ".deletable-edge-delete-btn { width: 20px; height: 20px; border: 0px solid #ffff…" at bounding box center [240, 112] width 226 height 167
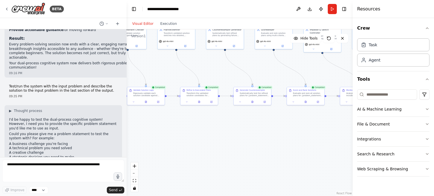
drag, startPoint x: 259, startPoint y: 149, endPoint x: 185, endPoint y: 151, distance: 73.4
click at [185, 151] on div ".deletable-edge-delete-btn { width: 20px; height: 20px; border: 0px solid #ffff…" at bounding box center [240, 112] width 226 height 167
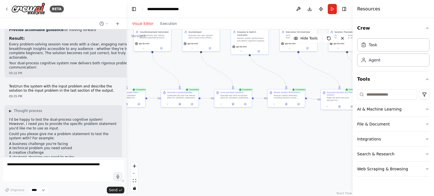
drag, startPoint x: 254, startPoint y: 150, endPoint x: 189, endPoint y: 158, distance: 64.9
click at [178, 152] on div ".deletable-edge-delete-btn { width: 20px; height: 20px; border: 0px solid #ffff…" at bounding box center [240, 112] width 226 height 167
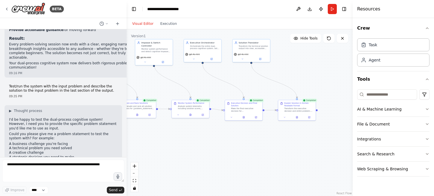
drag, startPoint x: 270, startPoint y: 150, endPoint x: 162, endPoint y: 159, distance: 108.5
click at [158, 159] on div ".deletable-edge-delete-btn { width: 20px; height: 20px; border: 0px solid #ffff…" at bounding box center [240, 112] width 226 height 167
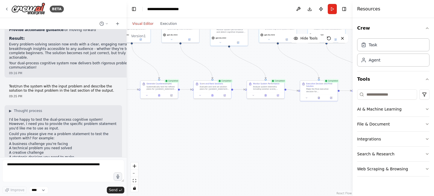
drag, startPoint x: 181, startPoint y: 149, endPoint x: 326, endPoint y: 138, distance: 145.6
click at [333, 136] on div ".deletable-edge-delete-btn { width: 20px; height: 20px; border: 0px solid #ffff…" at bounding box center [240, 112] width 226 height 167
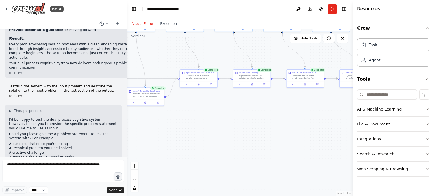
drag, startPoint x: 290, startPoint y: 128, endPoint x: 335, endPoint y: 142, distance: 47.7
click at [356, 145] on div "BETA According to the information below, create me a multi agentic system. The …" at bounding box center [217, 98] width 434 height 196
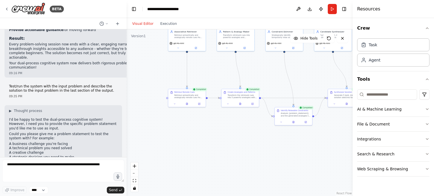
drag, startPoint x: 256, startPoint y: 140, endPoint x: 347, endPoint y: 150, distance: 91.5
click at [365, 147] on div "BETA According to the information below, create me a multi agentic system. The …" at bounding box center [217, 98] width 434 height 196
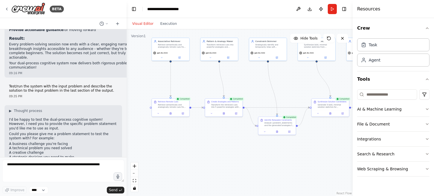
drag, startPoint x: 229, startPoint y: 156, endPoint x: 223, endPoint y: 157, distance: 6.4
click at [223, 157] on div ".deletable-edge-delete-btn { width: 20px; height: 20px; border: 0px solid #ffff…" at bounding box center [240, 112] width 226 height 167
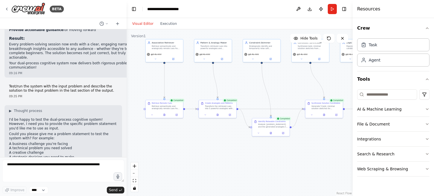
click at [139, 38] on div "Version 1" at bounding box center [138, 36] width 15 height 5
click at [142, 36] on div "Version 1" at bounding box center [138, 36] width 15 height 5
drag, startPoint x: 142, startPoint y: 35, endPoint x: 333, endPoint y: 77, distance: 196.0
click at [333, 77] on div ".deletable-edge-delete-btn { width: 20px; height: 20px; border: 0px solid #ffff…" at bounding box center [240, 112] width 226 height 167
click at [343, 39] on icon at bounding box center [342, 38] width 5 height 5
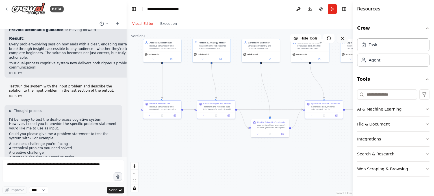
click at [343, 39] on icon at bounding box center [342, 38] width 5 height 5
click at [310, 36] on button "Hide Tools" at bounding box center [305, 38] width 31 height 9
click at [310, 38] on span "Show Tools" at bounding box center [308, 38] width 19 height 5
click at [106, 22] on icon at bounding box center [106, 23] width 3 height 3
click at [106, 22] on div at bounding box center [63, 98] width 127 height 196
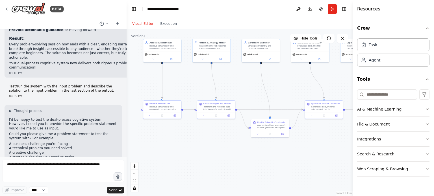
click at [406, 125] on button "File & Document" at bounding box center [393, 124] width 72 height 15
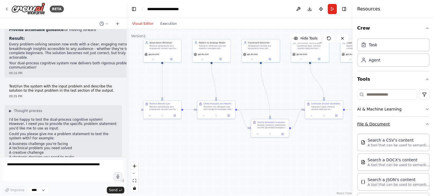
scroll to position [32, 0]
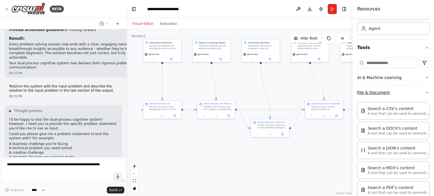
click at [411, 90] on button "File & Document" at bounding box center [393, 92] width 72 height 15
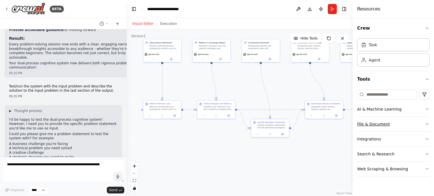
click at [424, 124] on button "File & Document" at bounding box center [393, 124] width 72 height 15
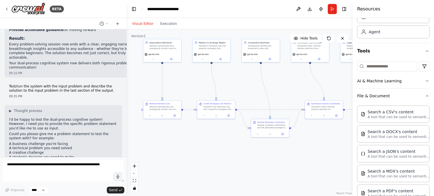
scroll to position [28, 0]
click at [411, 96] on button "File & Document" at bounding box center [393, 96] width 72 height 15
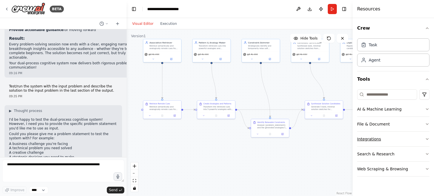
click at [407, 138] on button "Integrations" at bounding box center [393, 139] width 72 height 15
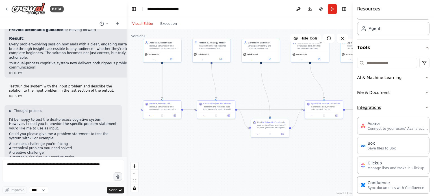
scroll to position [31, 0]
click at [400, 109] on button "Integrations" at bounding box center [393, 108] width 72 height 15
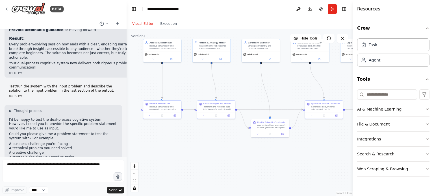
click at [407, 108] on button "AI & Machine Learning" at bounding box center [393, 109] width 72 height 15
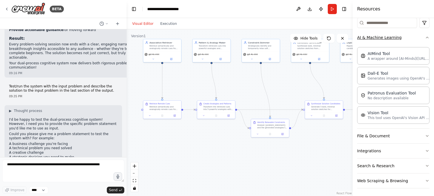
scroll to position [72, 0]
click at [404, 38] on button "AI & Machine Learning" at bounding box center [393, 37] width 72 height 15
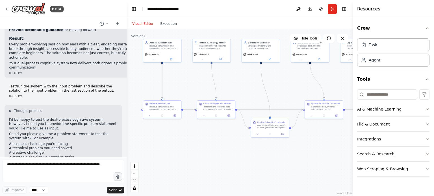
click at [400, 149] on button "Search & Research" at bounding box center [393, 154] width 72 height 15
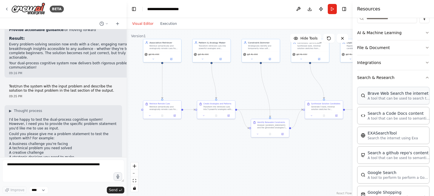
scroll to position [73, 0]
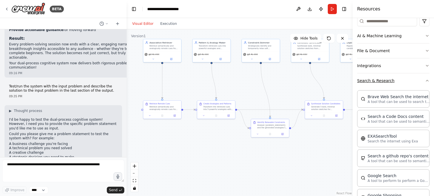
click at [407, 80] on button "Search & Research" at bounding box center [393, 80] width 72 height 15
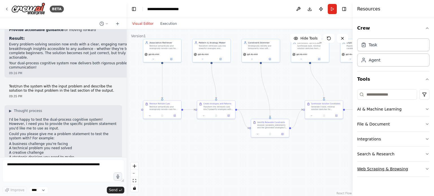
click at [413, 168] on button "Web Scraping & Browsing" at bounding box center [393, 169] width 72 height 15
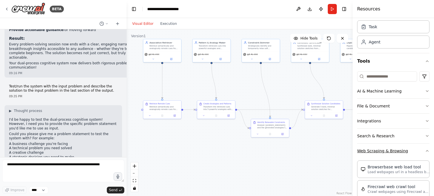
scroll to position [18, 0]
click at [414, 151] on button "Web Scraping & Browsing" at bounding box center [393, 151] width 72 height 15
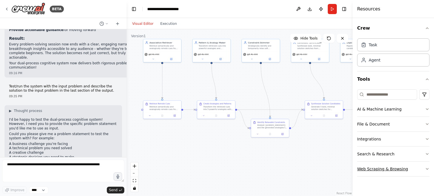
scroll to position [0, 0]
click at [380, 43] on div "Task" at bounding box center [393, 44] width 72 height 13
click at [387, 62] on div "Agent" at bounding box center [393, 59] width 72 height 13
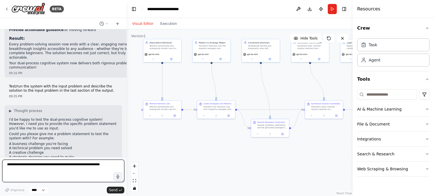
click at [81, 164] on textarea at bounding box center [63, 171] width 122 height 23
paste textarea "**********"
type textarea "**********"
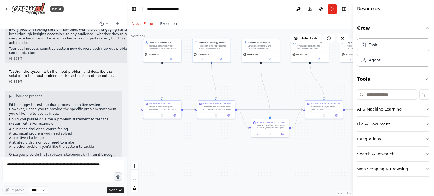
scroll to position [2031, 0]
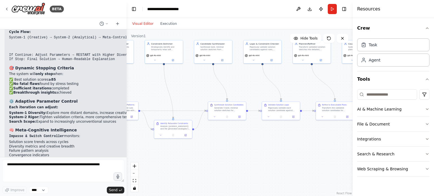
drag, startPoint x: 317, startPoint y: 158, endPoint x: 217, endPoint y: 157, distance: 100.8
click at [215, 158] on div ".deletable-edge-delete-btn { width: 20px; height: 20px; border: 0px solid #ffff…" at bounding box center [240, 112] width 226 height 167
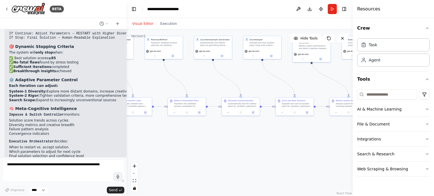
drag, startPoint x: 307, startPoint y: 151, endPoint x: 163, endPoint y: 147, distance: 144.3
click at [163, 147] on div ".deletable-edge-delete-btn { width: 20px; height: 20px; border: 0px solid #ffff…" at bounding box center [240, 112] width 226 height 167
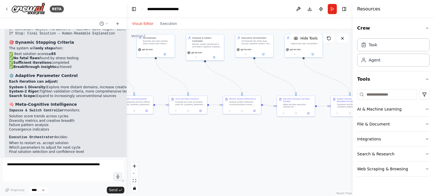
scroll to position [2383, 0]
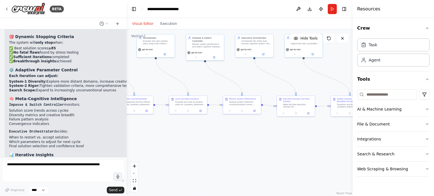
drag, startPoint x: 283, startPoint y: 147, endPoint x: 217, endPoint y: 142, distance: 66.0
click at [187, 148] on div ".deletable-edge-delete-btn { width: 20px; height: 20px; border: 0px solid #ffff…" at bounding box center [240, 112] width 226 height 167
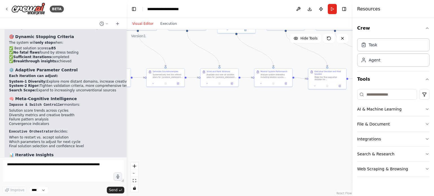
drag, startPoint x: 311, startPoint y: 146, endPoint x: 344, endPoint y: 118, distance: 44.1
click at [345, 117] on div ".deletable-edge-delete-btn { width: 20px; height: 20px; border: 0px solid #ffff…" at bounding box center [240, 112] width 226 height 167
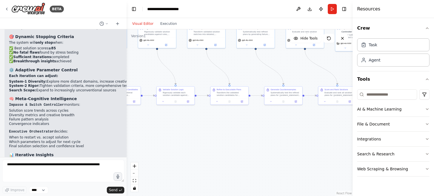
drag, startPoint x: 215, startPoint y: 131, endPoint x: 307, endPoint y: 152, distance: 94.7
click at [307, 152] on div ".deletable-edge-delete-btn { width: 20px; height: 20px; border: 0px solid #ffff…" at bounding box center [240, 112] width 226 height 167
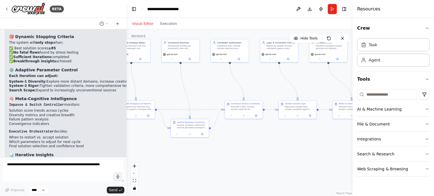
drag, startPoint x: 205, startPoint y: 132, endPoint x: 312, endPoint y: 147, distance: 108.3
click at [312, 147] on div ".deletable-edge-delete-btn { width: 20px; height: 20px; border: 0px solid #ffff…" at bounding box center [240, 112] width 226 height 167
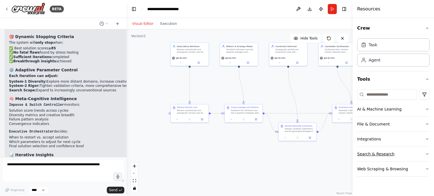
drag, startPoint x: 278, startPoint y: 141, endPoint x: 369, endPoint y: 150, distance: 91.9
click at [369, 150] on div "BETA According to the information below, create me a multi agentic system. The …" at bounding box center [217, 98] width 434 height 196
click at [330, 12] on button "Run" at bounding box center [332, 9] width 9 height 10
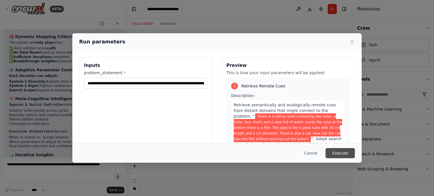
click at [343, 153] on button "Execute" at bounding box center [339, 153] width 29 height 10
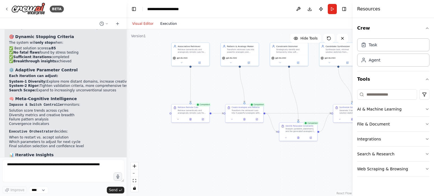
click at [168, 24] on button "Execution" at bounding box center [168, 23] width 23 height 7
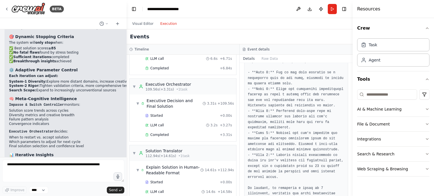
scroll to position [543, 0]
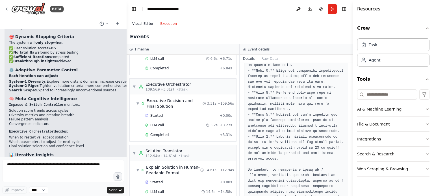
click at [129, 22] on button "Visual Editor" at bounding box center [143, 23] width 28 height 7
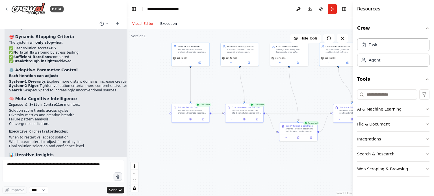
click at [169, 23] on button "Execution" at bounding box center [168, 23] width 23 height 7
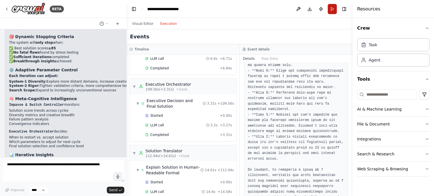
click at [332, 10] on button "Run" at bounding box center [332, 9] width 9 height 10
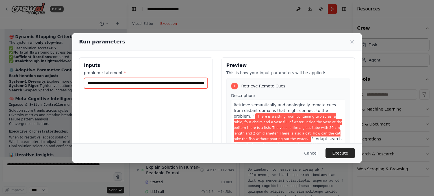
click at [148, 84] on input "**********" at bounding box center [146, 83] width 124 height 11
paste input "text"
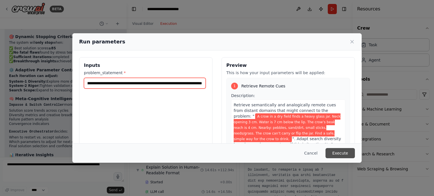
type input "**********"
click at [338, 152] on button "Execute" at bounding box center [339, 153] width 29 height 10
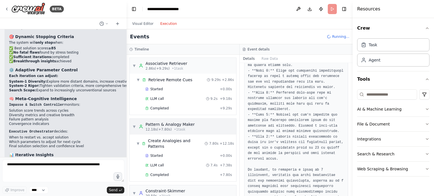
scroll to position [51, 0]
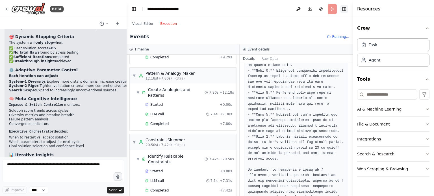
click at [343, 9] on button "Toggle Right Sidebar" at bounding box center [344, 9] width 8 height 8
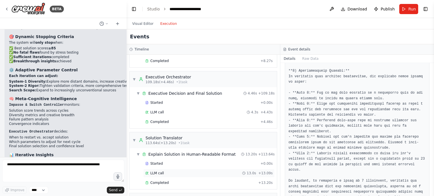
scroll to position [545, 0]
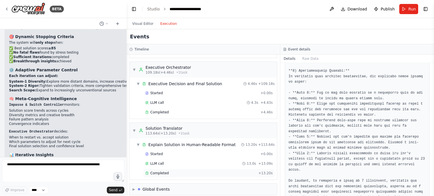
click at [169, 171] on div "Completed" at bounding box center [200, 173] width 111 height 5
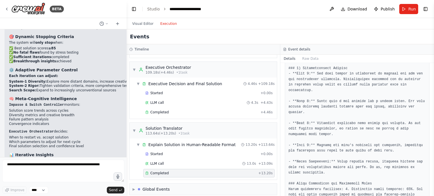
scroll to position [339, 0]
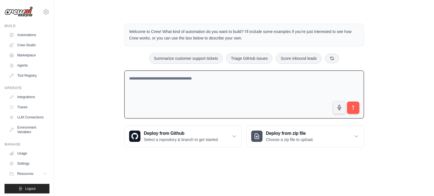
click at [184, 78] on textarea at bounding box center [243, 95] width 239 height 48
paste textarea "**********"
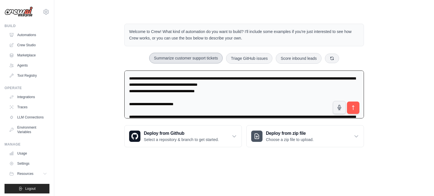
scroll to position [1453, 0]
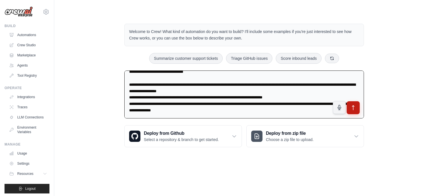
type textarea "**********"
click at [352, 107] on icon "submit" at bounding box center [353, 108] width 6 height 6
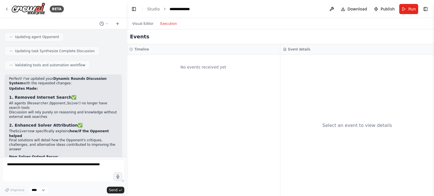
click at [163, 23] on button "Execution" at bounding box center [168, 23] width 23 height 7
click at [143, 22] on button "Visual Editor" at bounding box center [143, 23] width 28 height 7
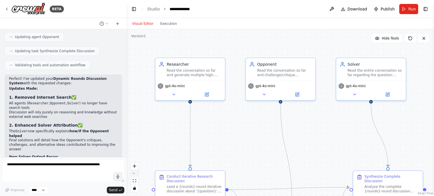
click at [136, 171] on button "zoom out" at bounding box center [134, 173] width 7 height 7
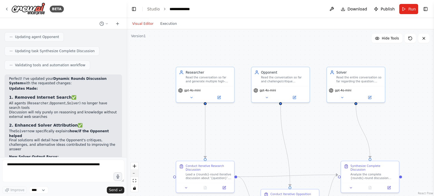
click at [136, 171] on button "zoom out" at bounding box center [134, 173] width 7 height 7
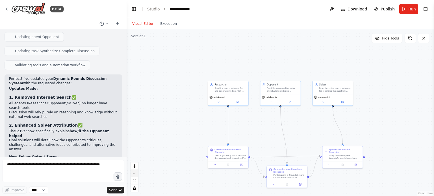
click at [136, 171] on button "zoom out" at bounding box center [134, 173] width 7 height 7
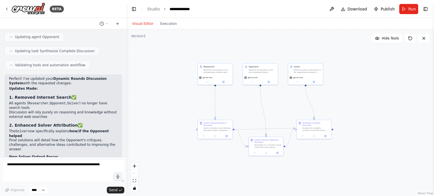
drag, startPoint x: 342, startPoint y: 61, endPoint x: 319, endPoint y: 38, distance: 32.1
click at [320, 38] on div ".deletable-edge-delete-btn { width: 20px; height: 20px; border: 0px solid #ffff…" at bounding box center [280, 112] width 307 height 167
click at [408, 8] on button "Run" at bounding box center [408, 9] width 19 height 10
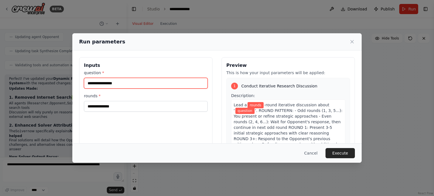
click at [167, 81] on input "question *" at bounding box center [146, 83] width 124 height 11
paste input "**********"
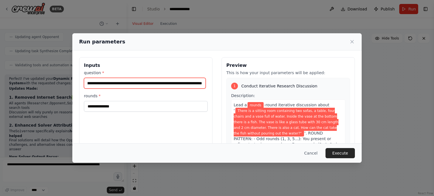
scroll to position [0, 371]
type input "**********"
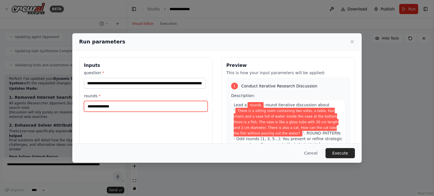
scroll to position [0, 0]
click at [161, 108] on input "rounds *" at bounding box center [146, 106] width 124 height 11
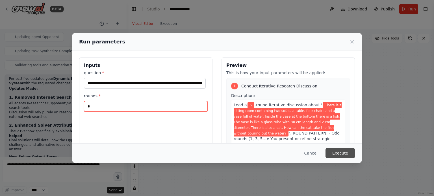
type input "*"
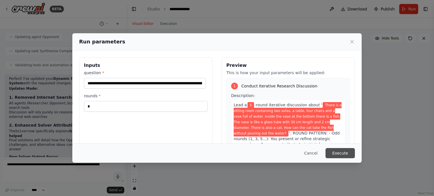
click at [342, 152] on button "Execute" at bounding box center [339, 153] width 29 height 10
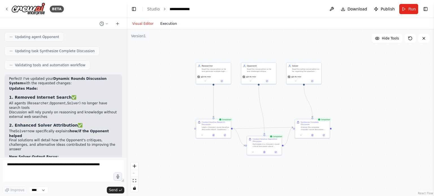
click at [163, 23] on button "Execution" at bounding box center [168, 23] width 23 height 7
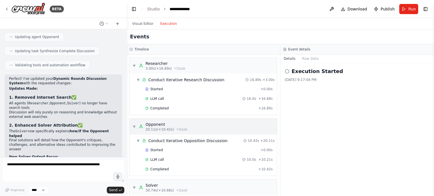
scroll to position [61, 0]
click at [165, 167] on span "Completed" at bounding box center [159, 169] width 18 height 5
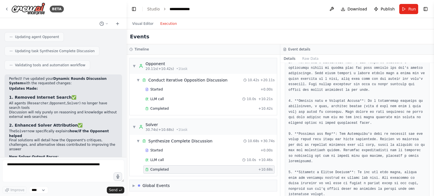
scroll to position [213, 0]
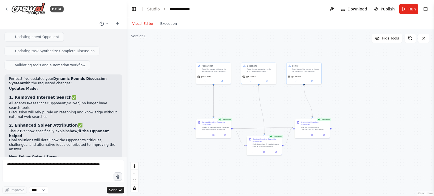
click at [138, 27] on button "Visual Editor" at bounding box center [143, 23] width 28 height 7
click at [316, 126] on div "Analyze the complete {rounds}-round discussion between the Researcher and Oppon…" at bounding box center [313, 128] width 27 height 5
click at [323, 134] on div at bounding box center [312, 135] width 35 height 6
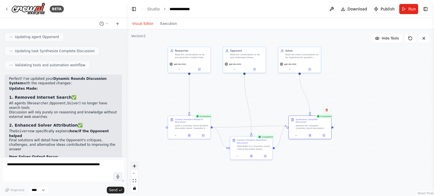
click at [136, 165] on icon "zoom in" at bounding box center [134, 166] width 3 height 3
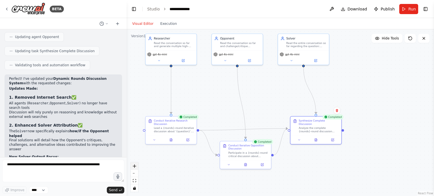
click at [136, 165] on icon "zoom in" at bounding box center [134, 166] width 3 height 3
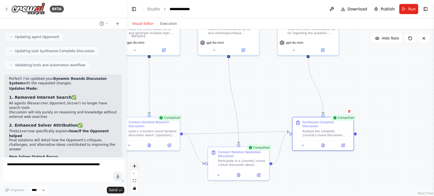
click at [136, 165] on icon "zoom in" at bounding box center [134, 166] width 3 height 3
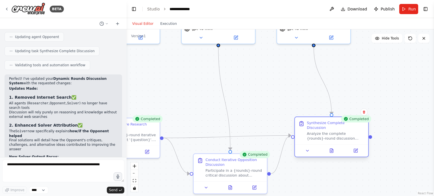
click at [341, 135] on div "Analyze the complete {rounds}-round discussion between the Researcher and Oppon…" at bounding box center [336, 137] width 58 height 10
click at [332, 149] on icon at bounding box center [331, 151] width 3 height 4
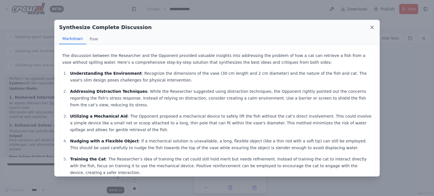
click at [374, 27] on icon at bounding box center [372, 28] width 6 height 6
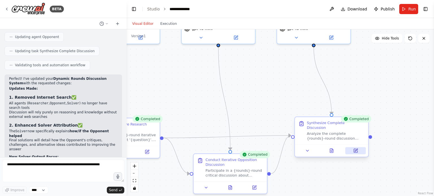
click at [357, 149] on icon at bounding box center [356, 151] width 4 height 4
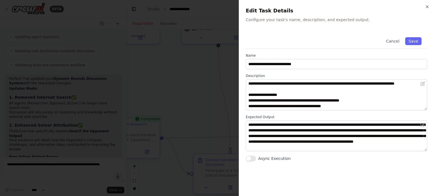
click at [206, 95] on div at bounding box center [217, 98] width 434 height 196
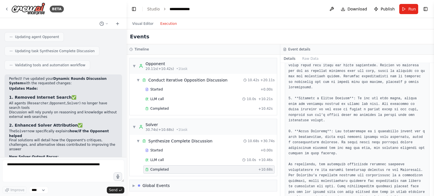
click at [169, 24] on button "Execution" at bounding box center [168, 23] width 23 height 7
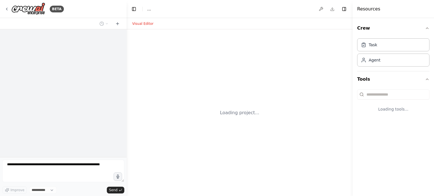
select select "****"
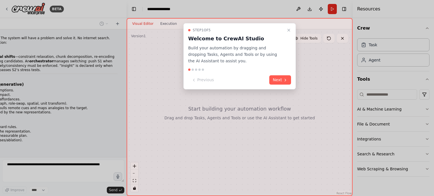
scroll to position [470, 0]
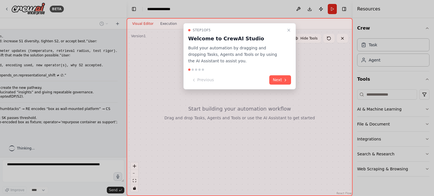
click at [290, 30] on icon "Close walkthrough" at bounding box center [288, 30] width 5 height 5
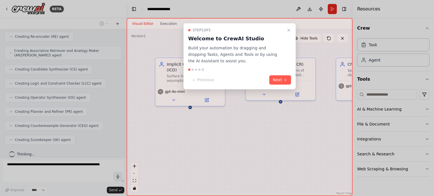
scroll to position [723, 0]
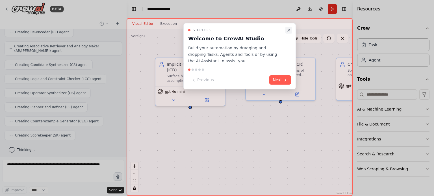
click at [289, 29] on icon "Close walkthrough" at bounding box center [288, 30] width 5 height 5
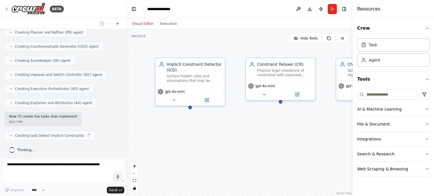
scroll to position [802, 0]
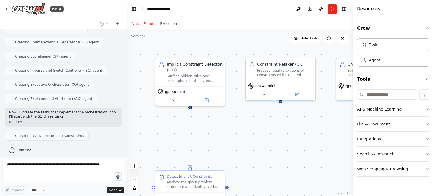
click at [133, 175] on button "zoom out" at bounding box center [134, 173] width 7 height 7
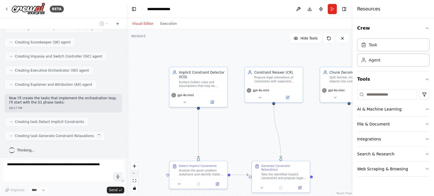
click at [133, 175] on button "zoom out" at bounding box center [134, 173] width 7 height 7
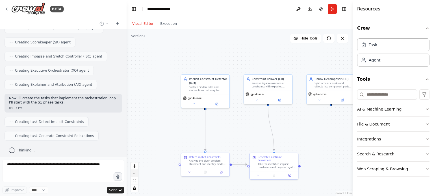
click at [133, 175] on button "zoom out" at bounding box center [134, 173] width 7 height 7
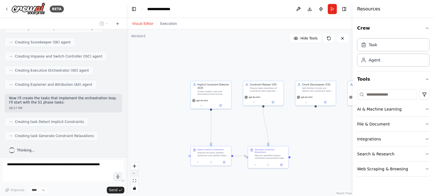
click at [133, 175] on button "zoom out" at bounding box center [134, 173] width 7 height 7
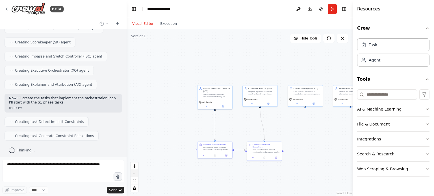
click at [133, 175] on div "React Flow controls" at bounding box center [134, 177] width 7 height 29
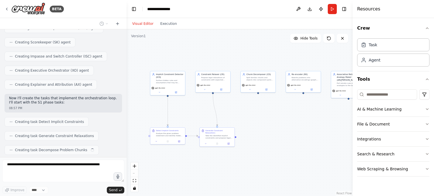
scroll to position [830, 0]
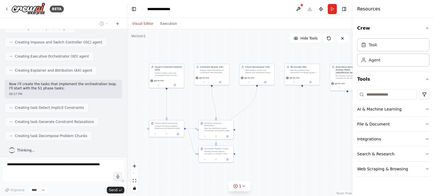
drag, startPoint x: 311, startPoint y: 132, endPoint x: 262, endPoint y: 110, distance: 52.8
click at [262, 110] on div ".deletable-edge-delete-btn { width: 20px; height: 20px; border: 0px solid #ffff…" at bounding box center [240, 112] width 226 height 167
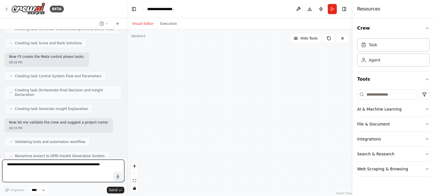
scroll to position [1077, 0]
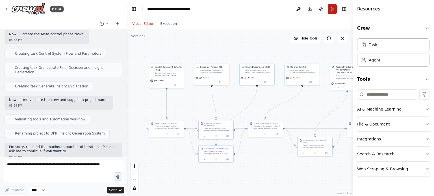
click at [332, 10] on button "Run" at bounding box center [332, 9] width 9 height 10
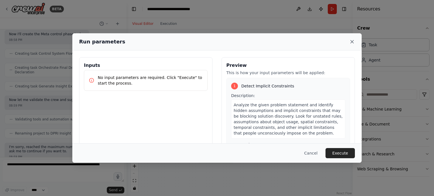
click at [352, 43] on icon at bounding box center [352, 42] width 6 height 6
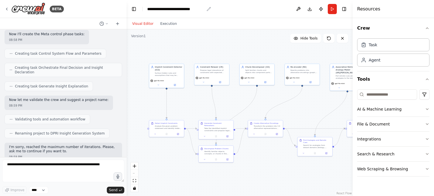
click at [159, 9] on div "**********" at bounding box center [175, 9] width 57 height 6
paste div "breadcrumb"
click at [177, 9] on div "**********" at bounding box center [166, 9] width 38 height 6
click at [177, 9] on div "**********" at bounding box center [168, 9] width 42 height 6
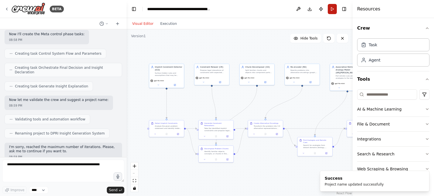
click at [330, 10] on button "Run" at bounding box center [332, 9] width 9 height 10
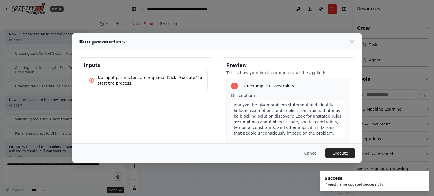
click at [130, 81] on p "No input parameters are required. Click "Execute" to start the process." at bounding box center [150, 80] width 105 height 11
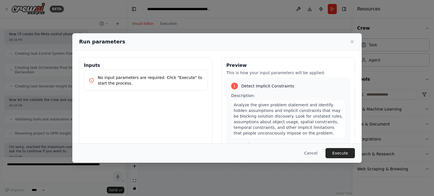
click at [124, 80] on p "No input parameters are required. Click "Execute" to start the process." at bounding box center [150, 80] width 105 height 11
click at [353, 41] on icon at bounding box center [352, 42] width 6 height 6
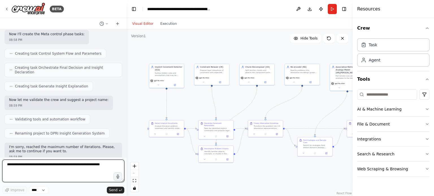
click at [61, 168] on textarea at bounding box center [63, 171] width 122 height 23
type textarea "**********"
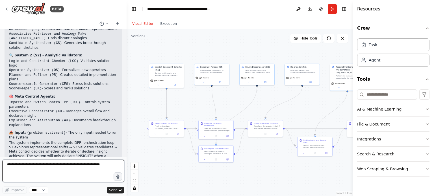
scroll to position [1428, 0]
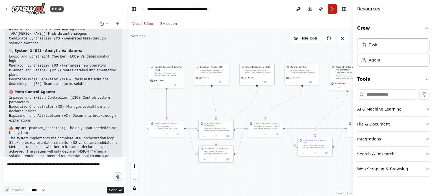
click at [332, 10] on button "Run" at bounding box center [332, 9] width 9 height 10
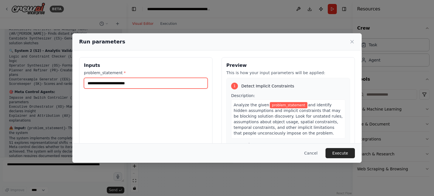
click at [155, 81] on input "problem_statement *" at bounding box center [146, 83] width 124 height 11
paste input "**********"
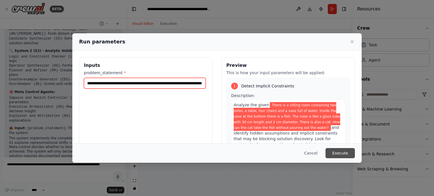
type input "**********"
click at [343, 153] on button "Execute" at bounding box center [339, 153] width 29 height 10
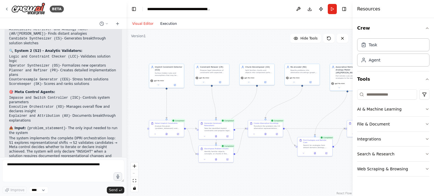
click at [165, 23] on button "Execution" at bounding box center [168, 23] width 23 height 7
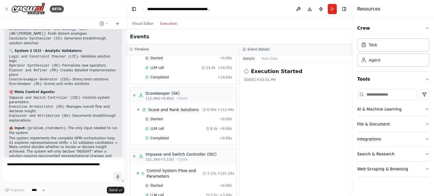
scroll to position [772, 0]
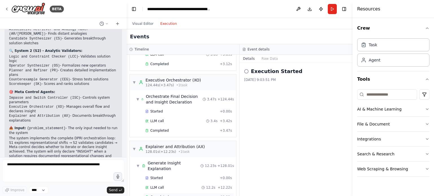
click at [166, 195] on span "Completed" at bounding box center [159, 197] width 18 height 5
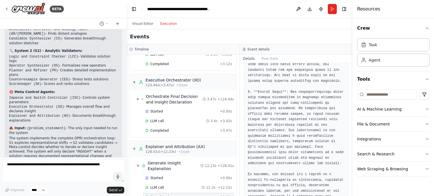
scroll to position [361, 0]
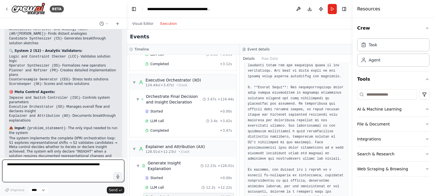
click at [47, 163] on textarea at bounding box center [63, 171] width 122 height 23
type textarea "**********"
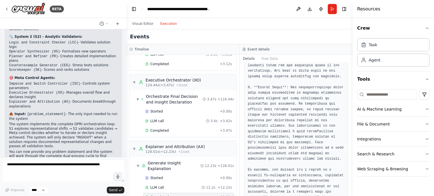
scroll to position [1461, 0]
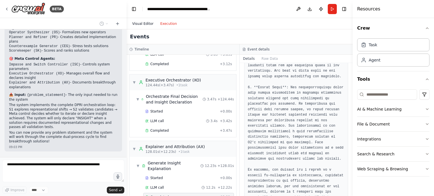
click at [145, 24] on button "Visual Editor" at bounding box center [143, 23] width 28 height 7
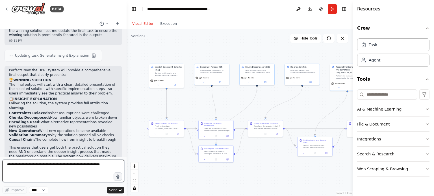
scroll to position [1629, 0]
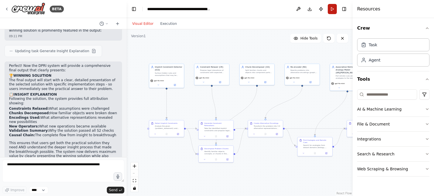
click at [331, 10] on button "Run" at bounding box center [332, 9] width 9 height 10
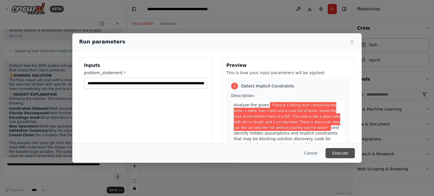
click at [338, 152] on button "Execute" at bounding box center [339, 153] width 29 height 10
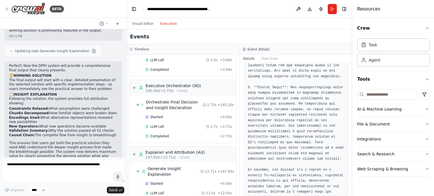
click at [167, 26] on button "Execution" at bounding box center [168, 23] width 23 height 7
click at [162, 191] on span "LLM call" at bounding box center [157, 193] width 14 height 5
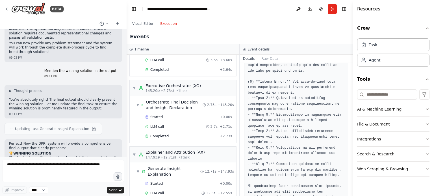
scroll to position [1549, 0]
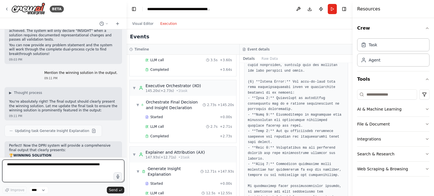
click at [65, 166] on textarea at bounding box center [63, 171] width 122 height 23
type textarea "**********"
paste textarea "**********"
type textarea "**********"
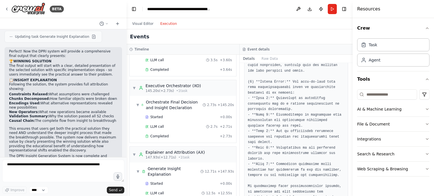
scroll to position [1666, 0]
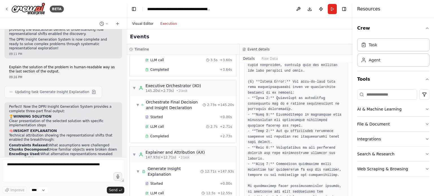
click at [139, 23] on button "Visual Editor" at bounding box center [143, 23] width 28 height 7
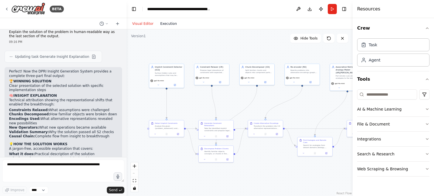
click at [165, 24] on button "Execution" at bounding box center [168, 23] width 23 height 7
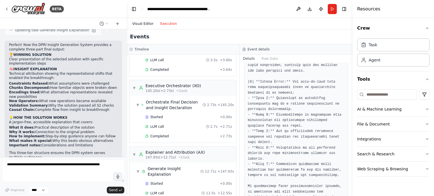
click at [146, 25] on button "Visual Editor" at bounding box center [143, 23] width 28 height 7
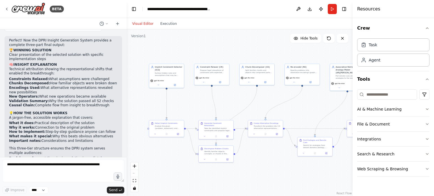
scroll to position [1830, 0]
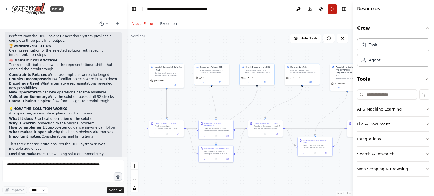
click at [332, 9] on button "Run" at bounding box center [332, 9] width 9 height 10
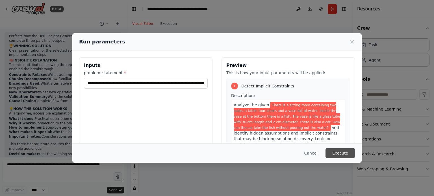
click at [345, 152] on button "Execute" at bounding box center [339, 153] width 29 height 10
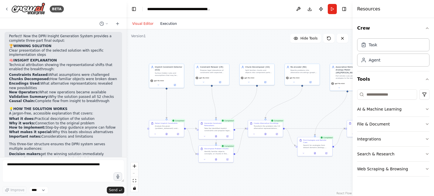
click at [168, 21] on button "Execution" at bounding box center [168, 23] width 23 height 7
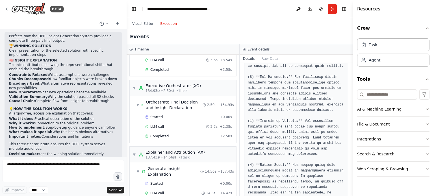
scroll to position [299, 0]
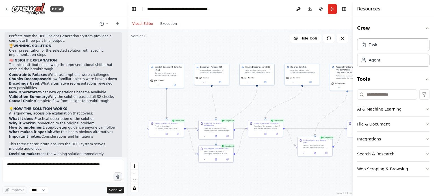
click at [139, 24] on button "Visual Editor" at bounding box center [143, 23] width 28 height 7
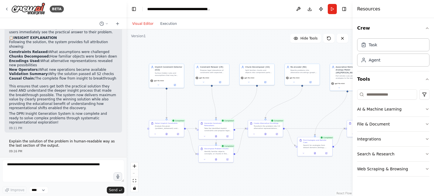
scroll to position [1686, 0]
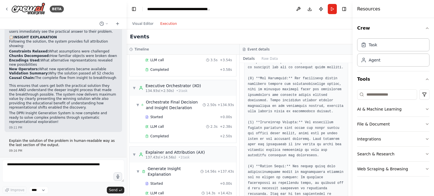
click at [165, 25] on button "Execution" at bounding box center [168, 23] width 23 height 7
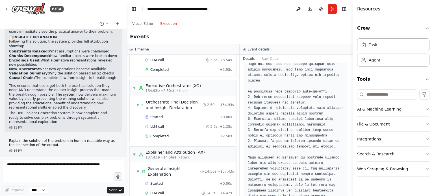
scroll to position [538, 0]
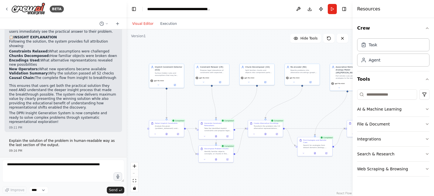
click at [141, 22] on button "Visual Editor" at bounding box center [143, 23] width 28 height 7
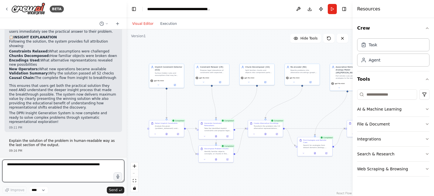
click at [73, 164] on textarea at bounding box center [63, 171] width 122 height 23
type textarea "**********"
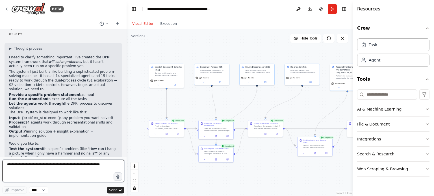
scroll to position [2006, 0]
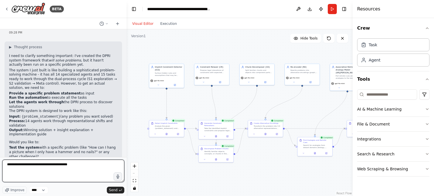
type textarea "**********"
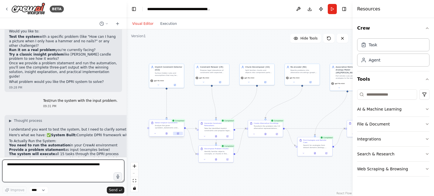
scroll to position [2122, 0]
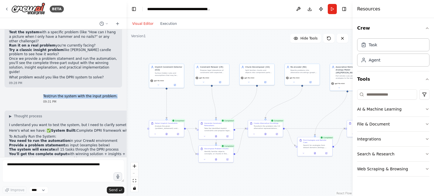
drag, startPoint x: 113, startPoint y: 48, endPoint x: 45, endPoint y: 41, distance: 68.4
click at [45, 41] on div "According to the information below, create me a multi agentic system. The syste…" at bounding box center [63, 93] width 127 height 128
copy p "Test/run the system with the input problem."
click at [178, 135] on div at bounding box center [166, 134] width 35 height 6
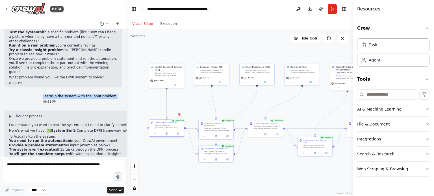
click at [179, 135] on div at bounding box center [166, 134] width 35 height 6
click at [178, 134] on button at bounding box center [178, 133] width 10 height 3
click at [178, 134] on icon at bounding box center [178, 134] width 2 height 2
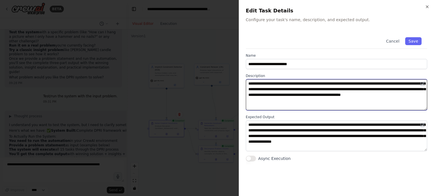
click at [279, 84] on textarea "**********" at bounding box center [336, 94] width 181 height 31
type textarea "**********"
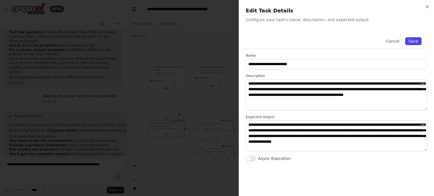
click at [416, 43] on button "Save" at bounding box center [413, 41] width 16 height 8
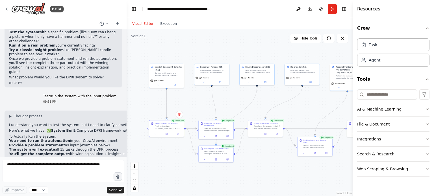
click at [257, 36] on div ".deletable-edge-delete-btn { width: 20px; height: 20px; border: 0px solid #ffff…" at bounding box center [240, 112] width 226 height 167
click at [333, 9] on button "Run" at bounding box center [332, 9] width 9 height 10
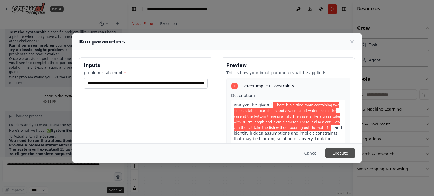
click at [340, 153] on button "Execute" at bounding box center [339, 153] width 29 height 10
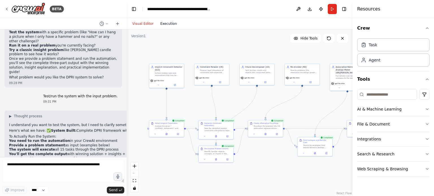
click at [169, 23] on button "Execution" at bounding box center [168, 23] width 23 height 7
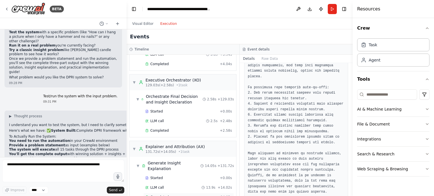
click at [162, 195] on span "Completed" at bounding box center [159, 197] width 18 height 5
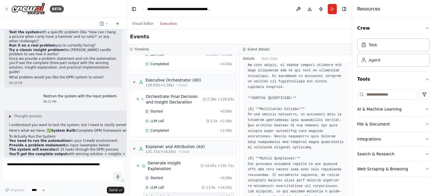
scroll to position [0, 0]
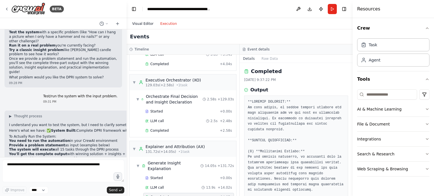
click at [137, 26] on button "Visual Editor" at bounding box center [143, 23] width 28 height 7
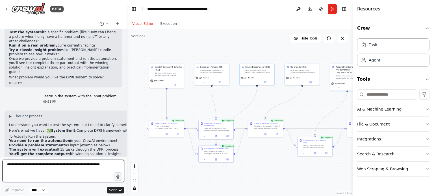
click at [80, 167] on textarea at bounding box center [63, 171] width 122 height 23
paste textarea "**********"
type textarea "**********"
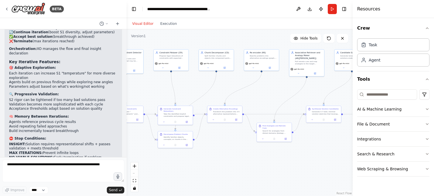
scroll to position [2497, 0]
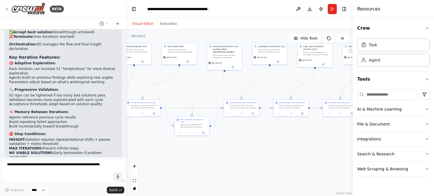
drag, startPoint x: 300, startPoint y: 171, endPoint x: 276, endPoint y: 160, distance: 26.3
click at [197, 153] on div ".deletable-edge-delete-btn { width: 20px; height: 20px; border: 0px solid #ffff…" at bounding box center [240, 112] width 226 height 167
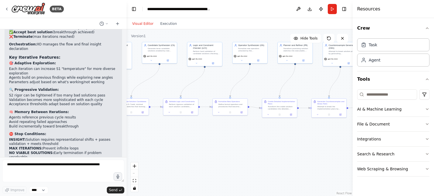
drag, startPoint x: 324, startPoint y: 160, endPoint x: 169, endPoint y: 167, distance: 154.9
click at [169, 167] on div ".deletable-edge-delete-btn { width: 20px; height: 20px; border: 0px solid #ffff…" at bounding box center [240, 112] width 226 height 167
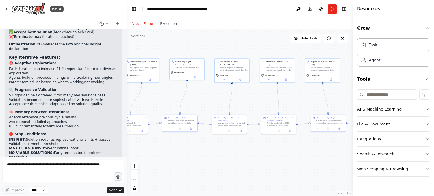
drag, startPoint x: 307, startPoint y: 158, endPoint x: 150, endPoint y: 168, distance: 157.3
click at [150, 168] on div ".deletable-edge-delete-btn { width: 20px; height: 20px; border: 0px solid #ffff…" at bounding box center [240, 112] width 226 height 167
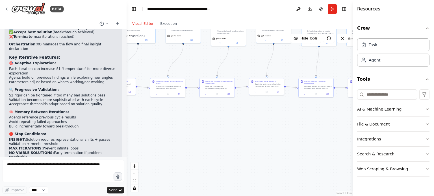
drag, startPoint x: 264, startPoint y: 166, endPoint x: 393, endPoint y: 160, distance: 129.7
click at [392, 159] on div "BETA According to the information below, create me a multi agentic system. The …" at bounding box center [217, 98] width 434 height 196
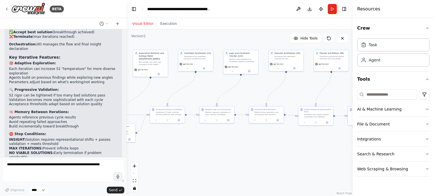
drag, startPoint x: 236, startPoint y: 156, endPoint x: 326, endPoint y: 178, distance: 93.4
click at [341, 177] on div ".deletable-edge-delete-btn { width: 20px; height: 20px; border: 0px solid #ffff…" at bounding box center [240, 112] width 226 height 167
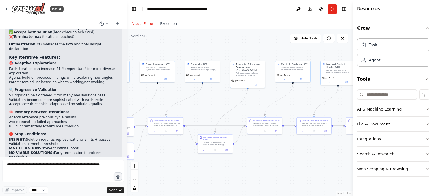
drag, startPoint x: 289, startPoint y: 162, endPoint x: 332, endPoint y: 171, distance: 43.6
click at [332, 171] on div ".deletable-edge-delete-btn { width: 20px; height: 20px; border: 0px solid #ffff…" at bounding box center [240, 112] width 226 height 167
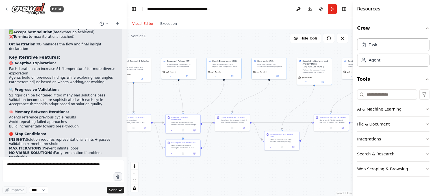
drag, startPoint x: 294, startPoint y: 166, endPoint x: 339, endPoint y: 165, distance: 44.6
click at [339, 165] on div ".deletable-edge-delete-btn { width: 20px; height: 20px; border: 0px solid #ffff…" at bounding box center [240, 112] width 226 height 167
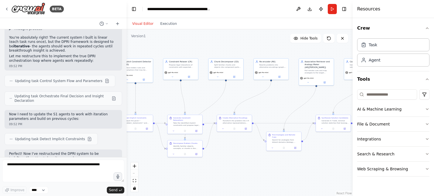
scroll to position [2329, 0]
click at [333, 9] on button "Run" at bounding box center [332, 9] width 9 height 10
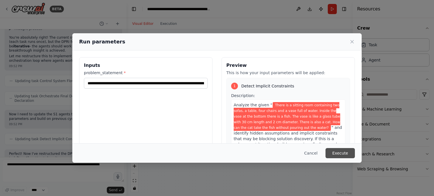
click at [343, 151] on button "Execute" at bounding box center [339, 153] width 29 height 10
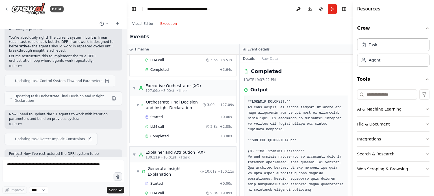
click at [163, 22] on button "Execution" at bounding box center [168, 23] width 23 height 7
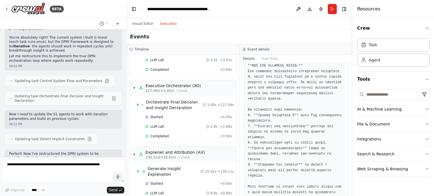
scroll to position [372, 0]
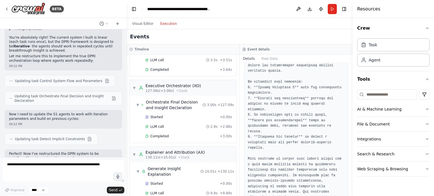
click at [331, 9] on button "Run" at bounding box center [332, 9] width 9 height 10
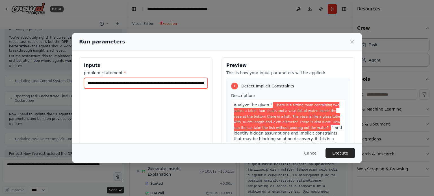
click at [182, 81] on input "**********" at bounding box center [146, 83] width 124 height 11
paste input "text"
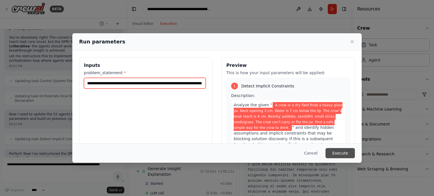
type input "**********"
click at [340, 153] on button "Execute" at bounding box center [339, 153] width 29 height 10
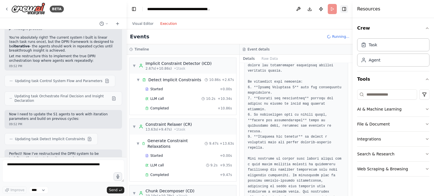
click at [344, 8] on button "Toggle Right Sidebar" at bounding box center [344, 9] width 8 height 8
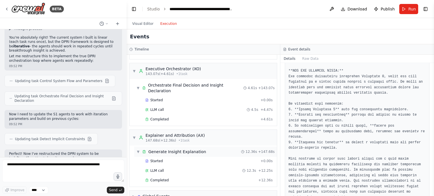
scroll to position [726, 0]
click at [169, 178] on div "Completed" at bounding box center [200, 180] width 111 height 5
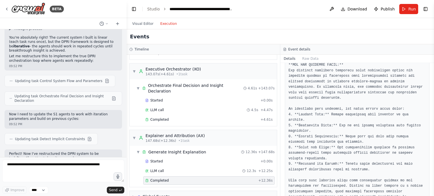
scroll to position [350, 0]
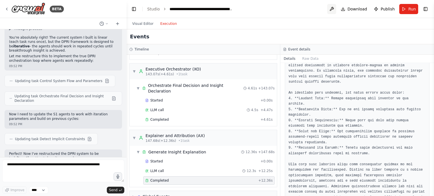
click at [334, 8] on button at bounding box center [331, 9] width 9 height 10
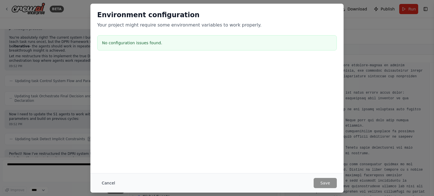
click at [107, 184] on button "Cancel" at bounding box center [108, 183] width 22 height 10
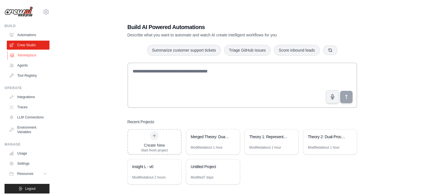
click at [27, 55] on link "Marketplace" at bounding box center [28, 55] width 43 height 9
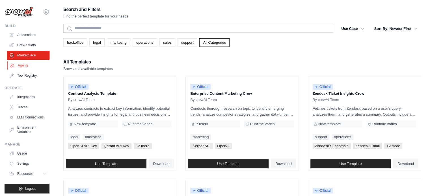
click at [23, 64] on link "Agents" at bounding box center [28, 65] width 43 height 9
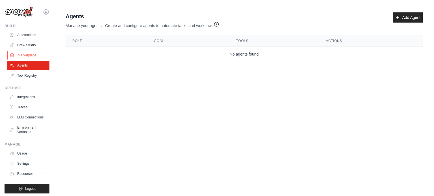
click at [28, 54] on link "Marketplace" at bounding box center [28, 55] width 43 height 9
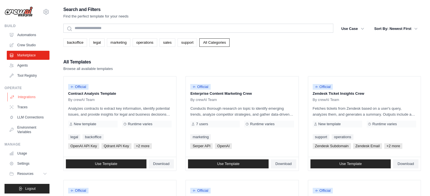
scroll to position [6, 0]
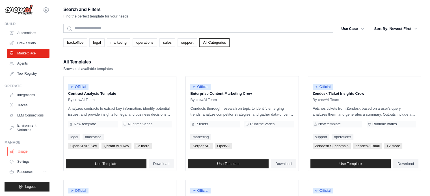
click at [21, 150] on link "Usage" at bounding box center [28, 151] width 43 height 9
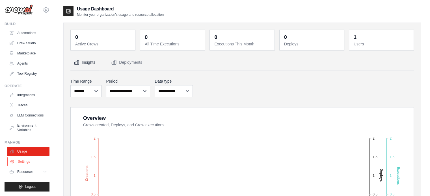
click at [25, 159] on link "Settings" at bounding box center [28, 161] width 43 height 9
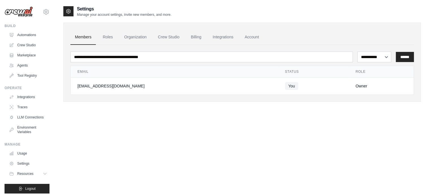
scroll to position [6, 0]
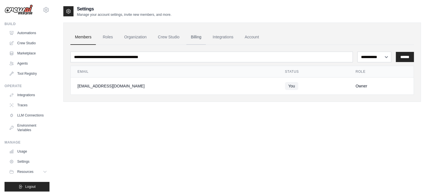
click at [197, 34] on link "Billing" at bounding box center [195, 37] width 19 height 15
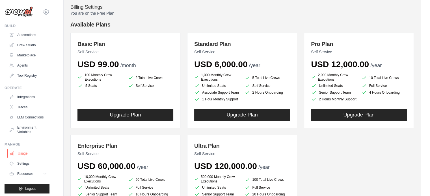
scroll to position [6, 0]
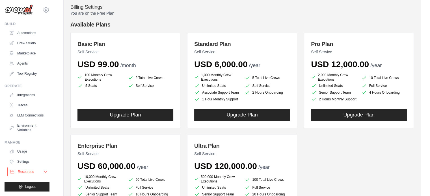
click at [36, 171] on button "Resources" at bounding box center [28, 171] width 43 height 9
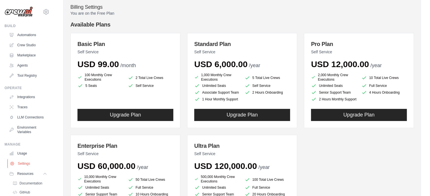
scroll to position [0, 0]
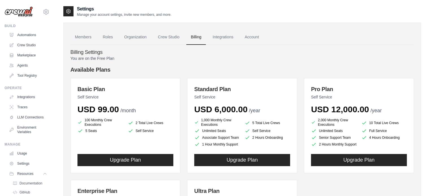
click at [23, 10] on img at bounding box center [19, 11] width 28 height 11
click at [23, 13] on img at bounding box center [19, 11] width 28 height 11
click at [43, 12] on icon at bounding box center [46, 11] width 7 height 7
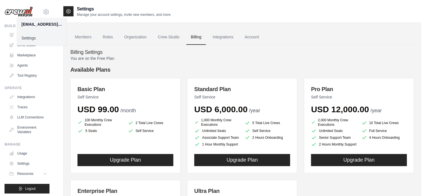
click at [102, 22] on div "Members Roles Organization Crew Studio Billing Integrations Account Billing Set…" at bounding box center [241, 157] width 357 height 281
click at [22, 34] on link "Automations" at bounding box center [28, 34] width 43 height 9
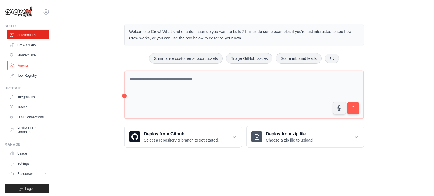
click at [23, 65] on link "Agents" at bounding box center [28, 65] width 43 height 9
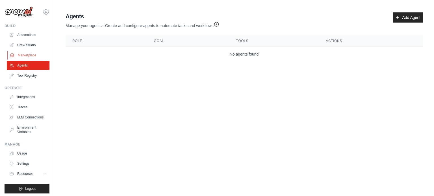
click at [26, 53] on link "Marketplace" at bounding box center [28, 55] width 43 height 9
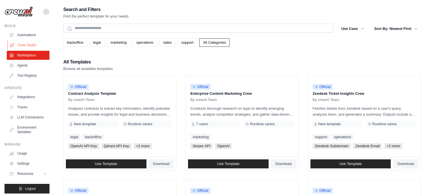
click at [30, 43] on link "Crew Studio" at bounding box center [28, 45] width 43 height 9
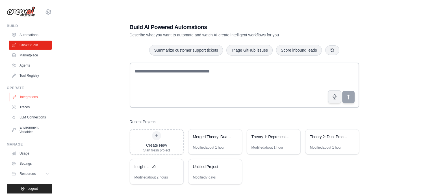
scroll to position [6, 0]
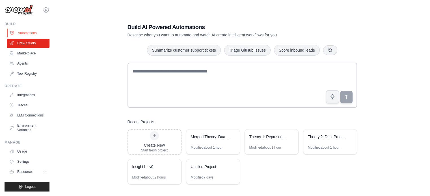
click at [31, 29] on link "Automations" at bounding box center [28, 33] width 43 height 9
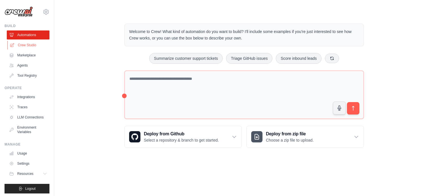
click at [27, 46] on link "Crew Studio" at bounding box center [28, 45] width 43 height 9
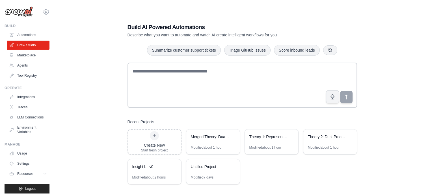
scroll to position [11, 0]
